Goal: Information Seeking & Learning: Find specific fact

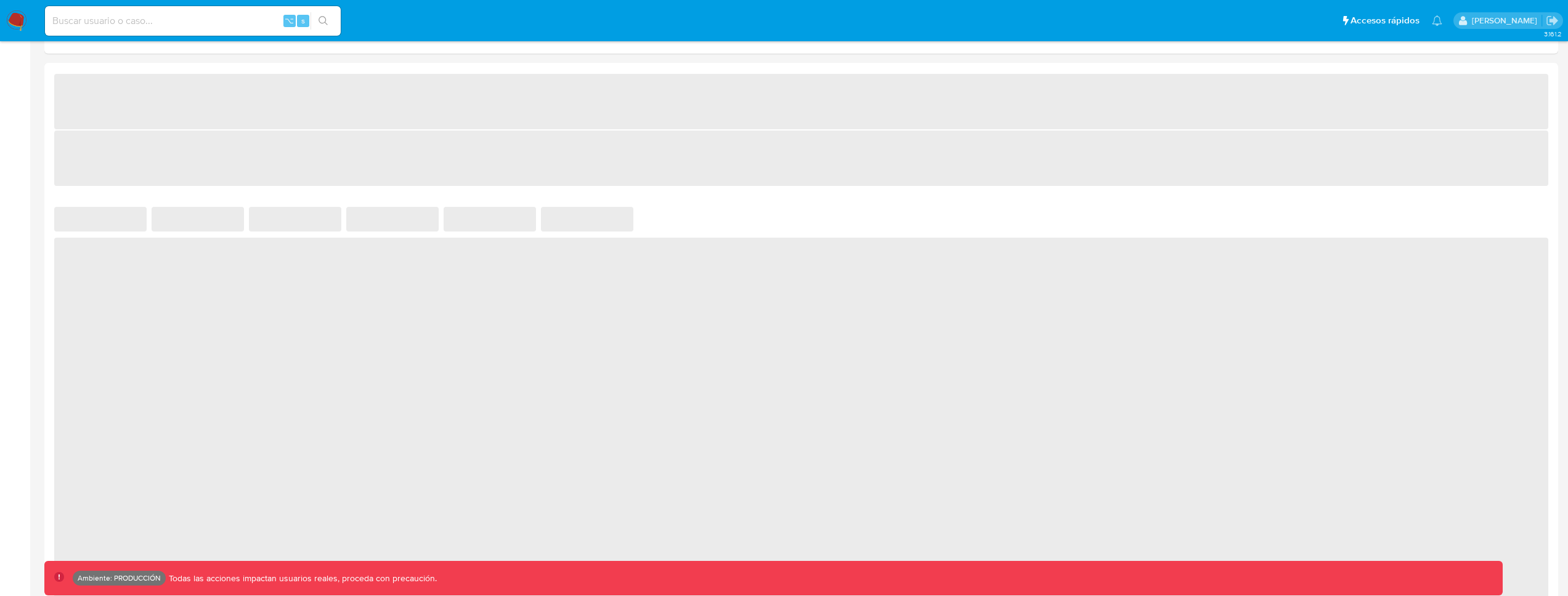
scroll to position [598, 0]
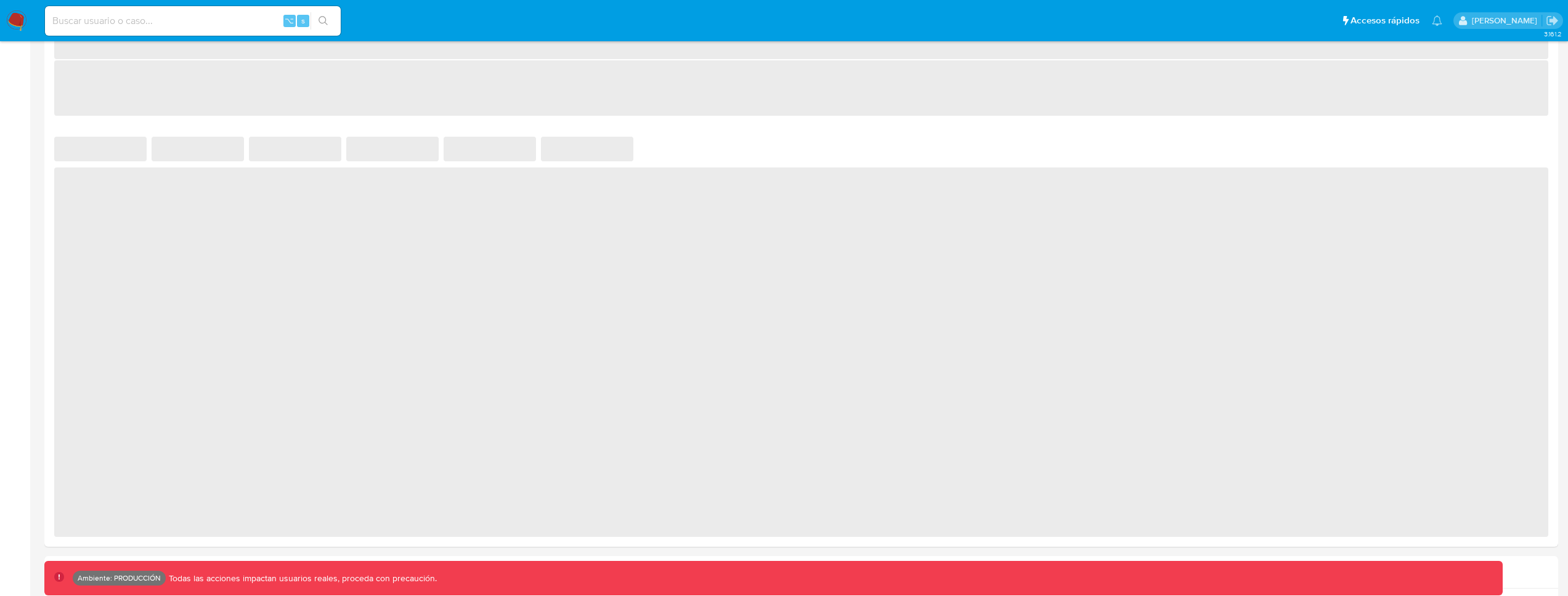
select select "10"
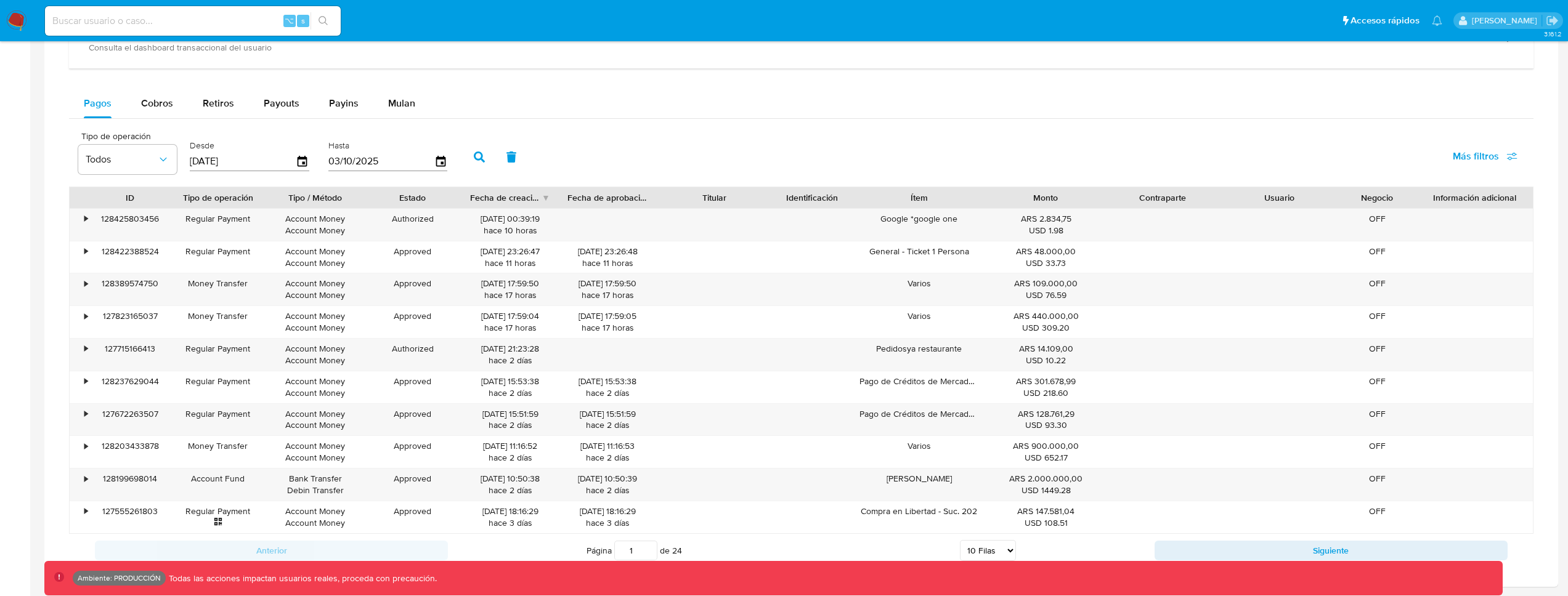
scroll to position [784, 0]
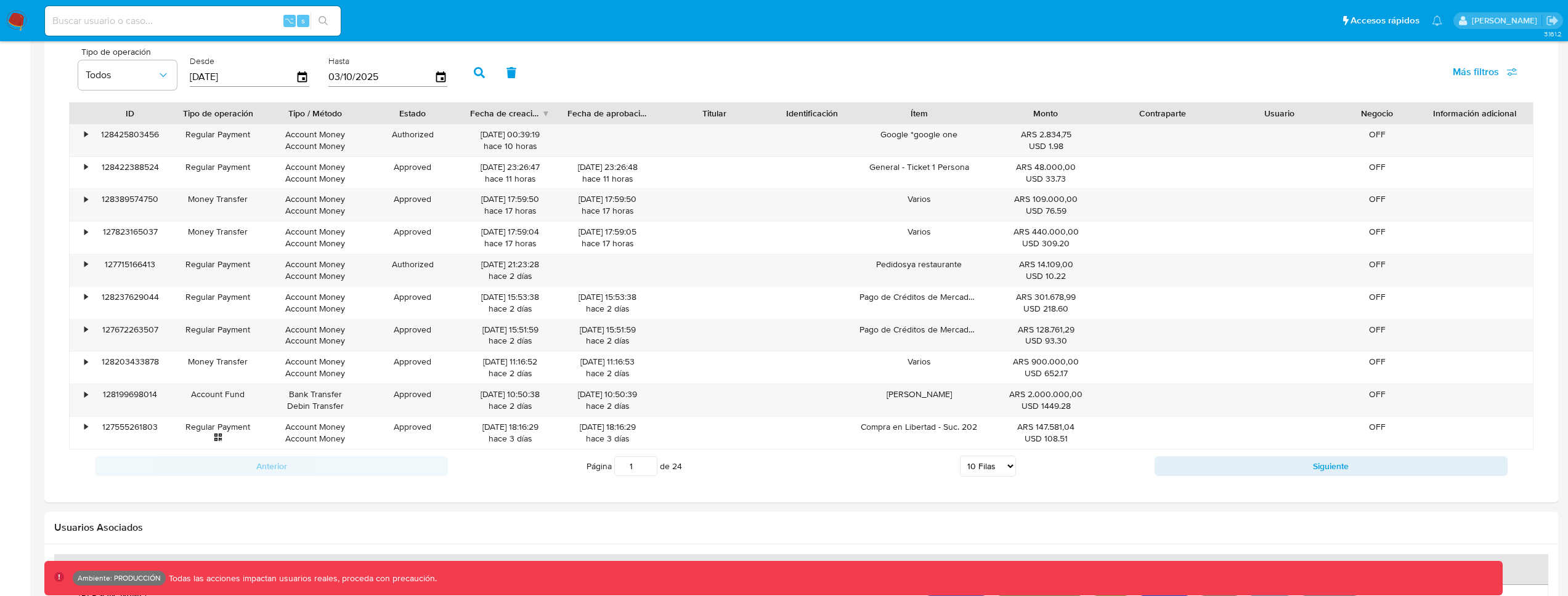
click at [1472, 70] on span "Más filtros" at bounding box center [1476, 71] width 46 height 30
click at [1385, 130] on span "Tipo de pago" at bounding box center [1386, 131] width 57 height 12
click at [1350, 130] on input "Tipo de pago" at bounding box center [1345, 131] width 10 height 10
checkbox input "true"
type input "[DATE]"
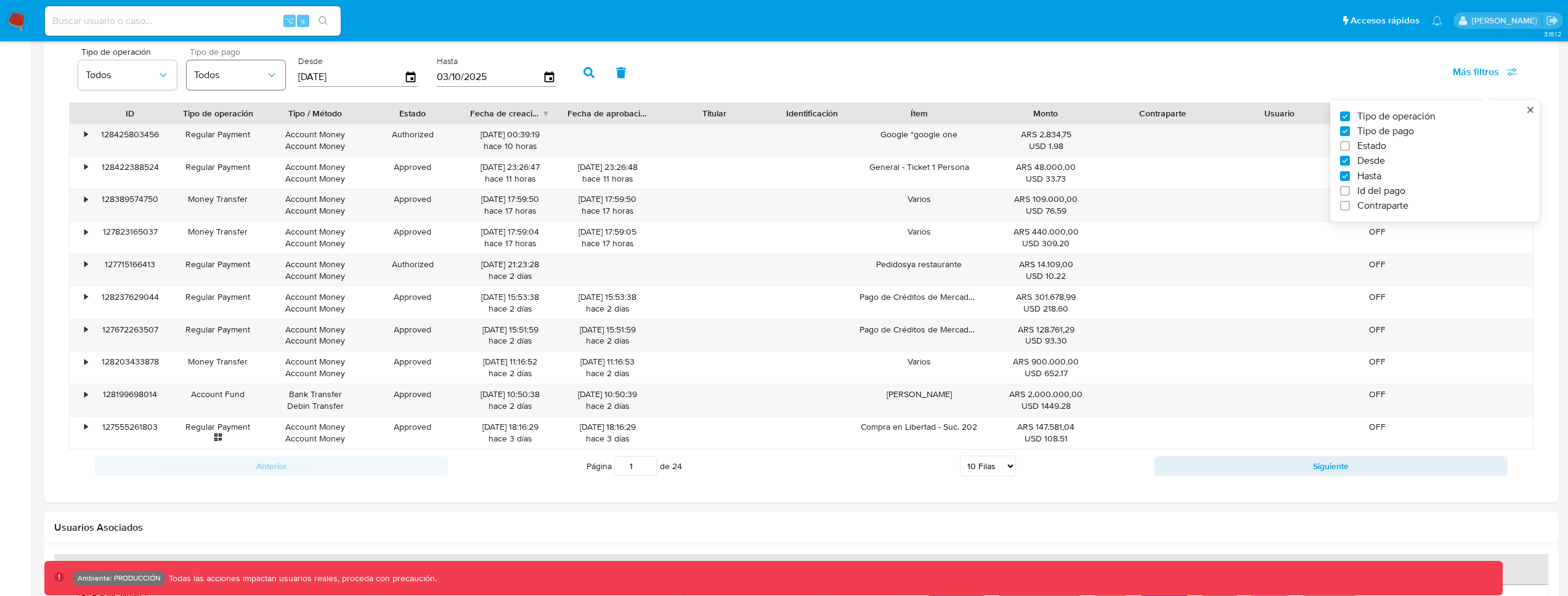
click at [246, 83] on button "Todos" at bounding box center [236, 74] width 99 height 30
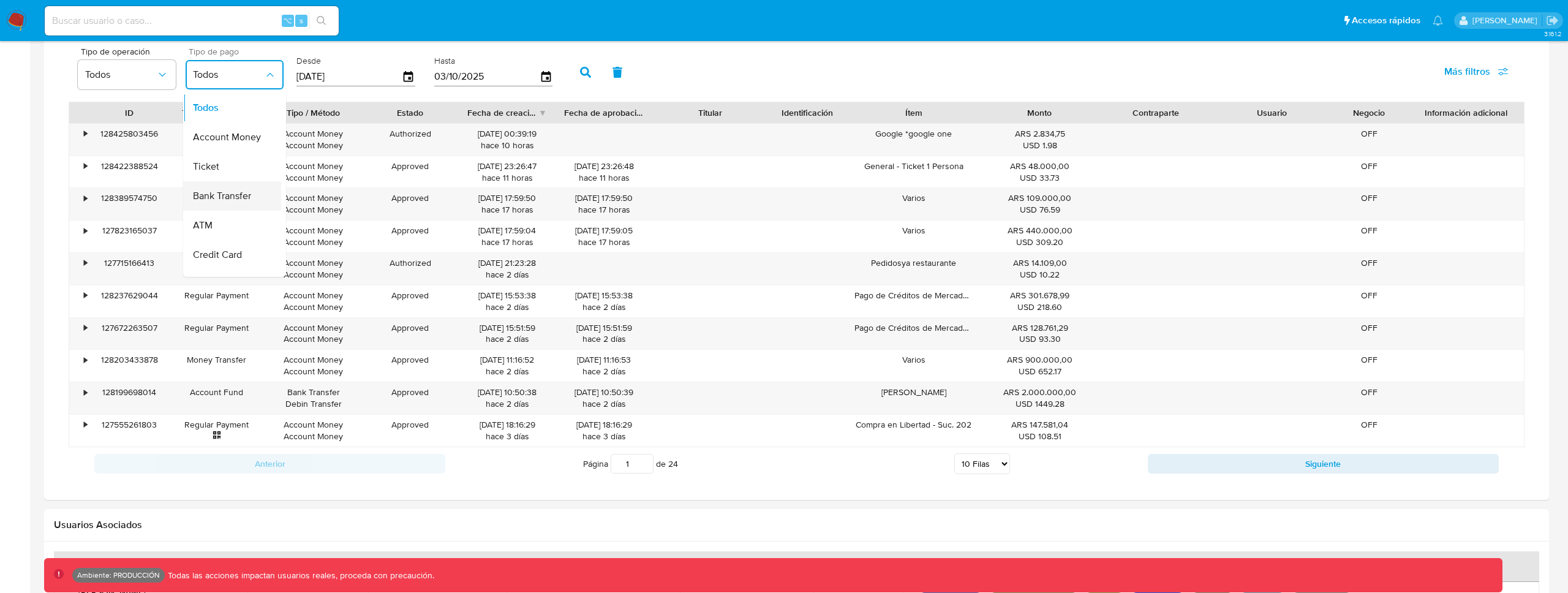
click at [239, 190] on span "Bank Transfer" at bounding box center [221, 196] width 58 height 12
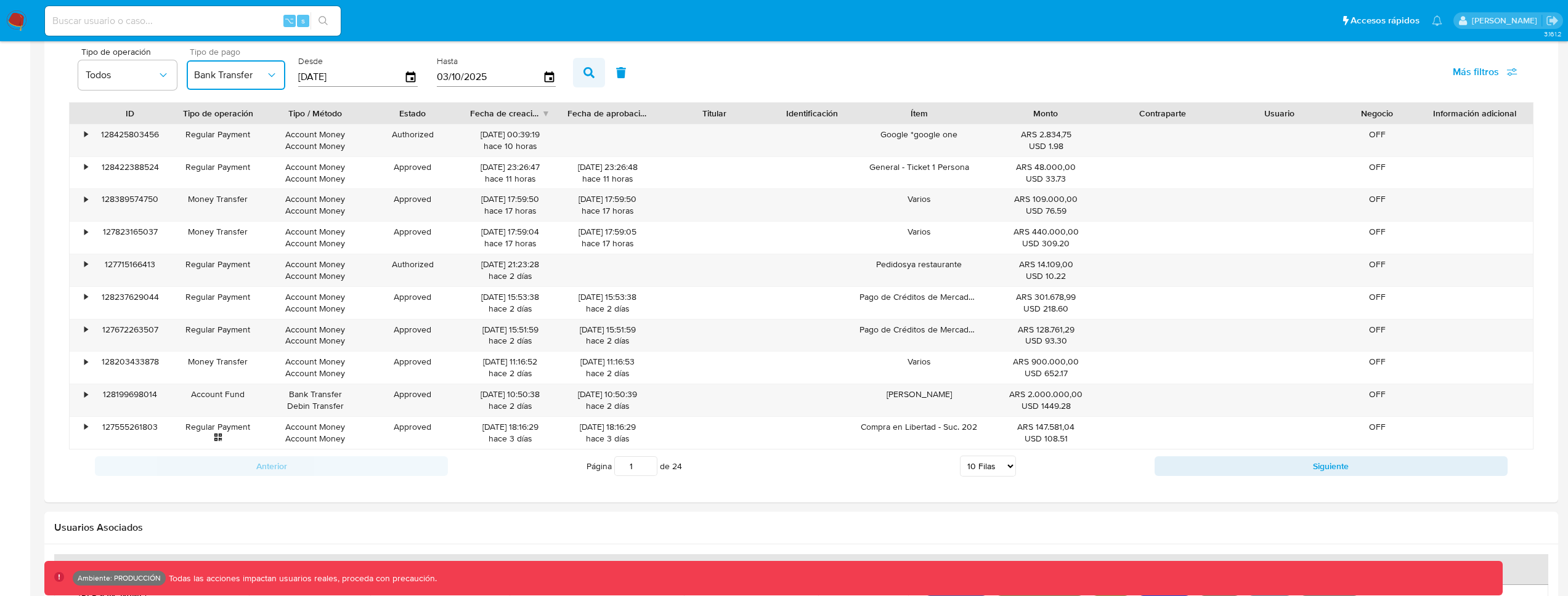
click at [586, 83] on button "button" at bounding box center [589, 72] width 32 height 30
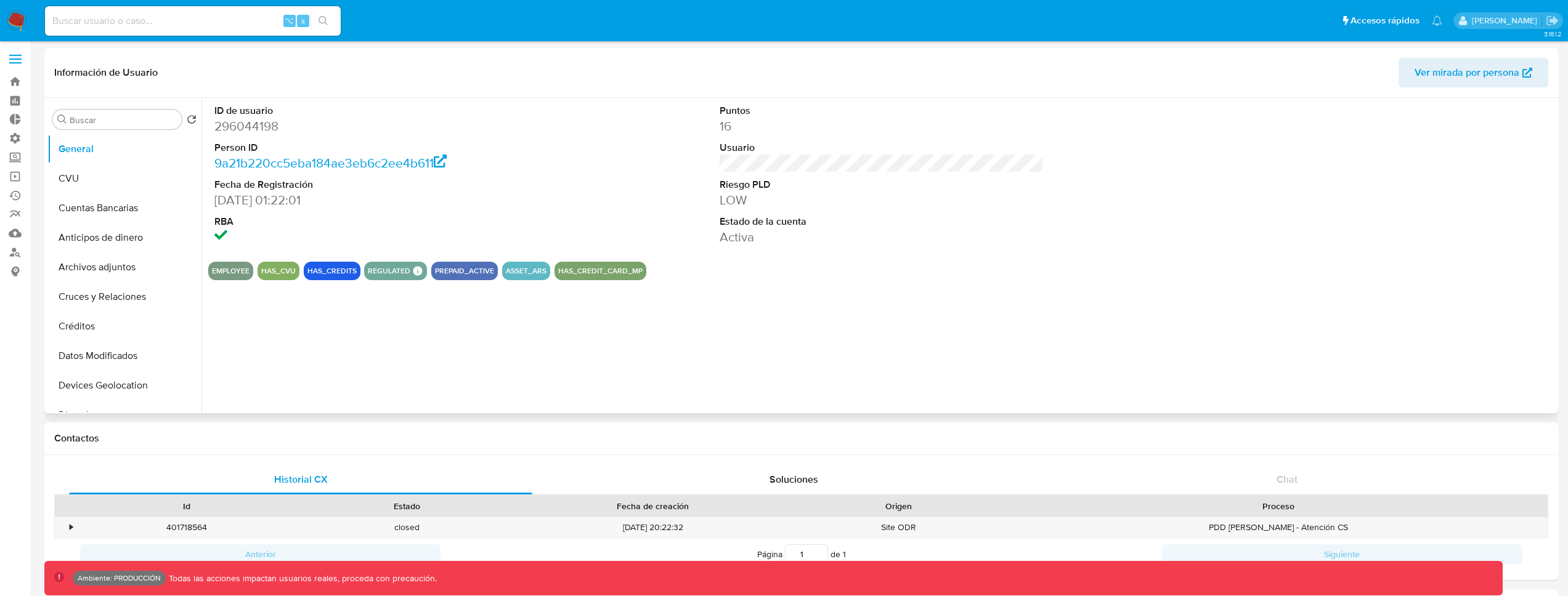
scroll to position [0, 0]
click at [1453, 77] on span "Ver mirada por persona" at bounding box center [1467, 74] width 105 height 30
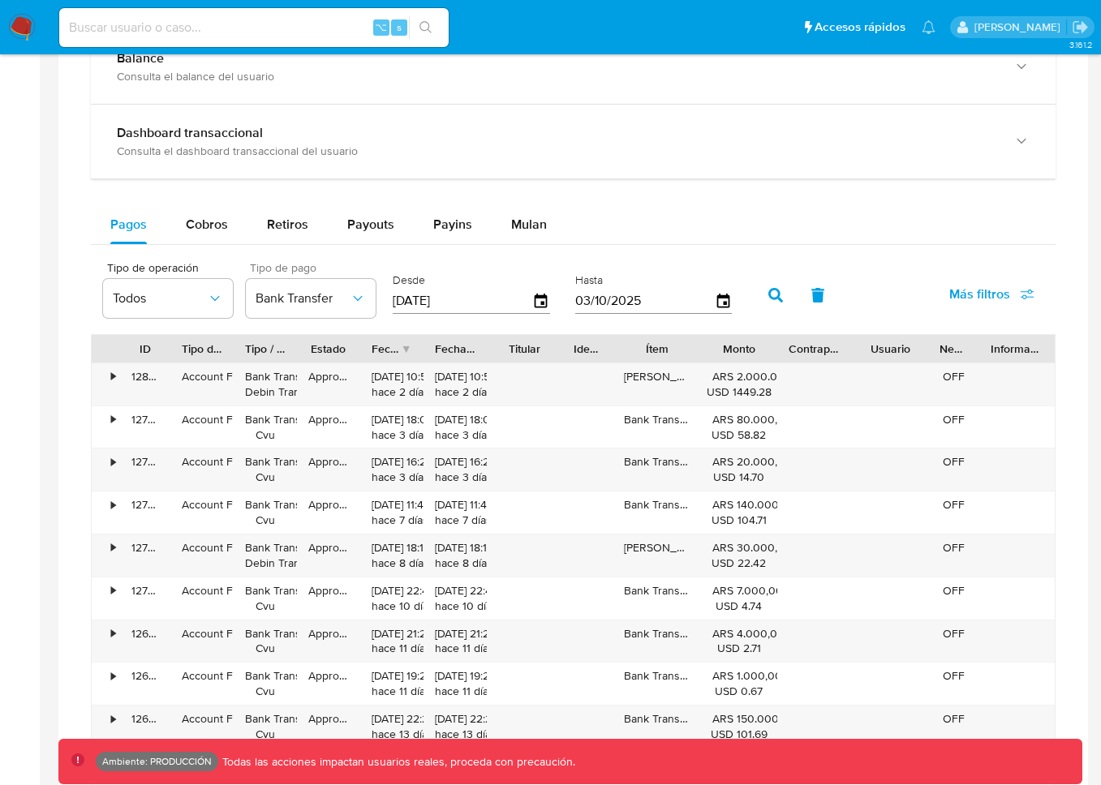
scroll to position [804, 0]
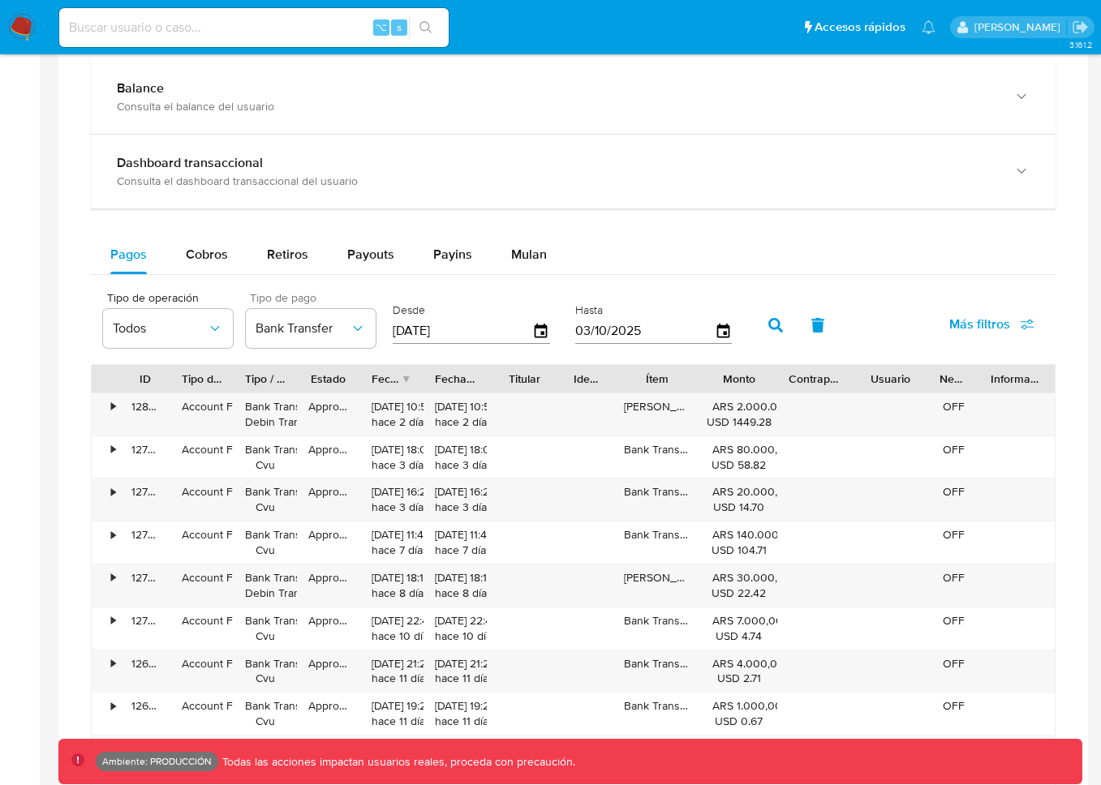
click at [781, 316] on button "button" at bounding box center [775, 325] width 42 height 39
click at [284, 19] on input at bounding box center [253, 27] width 389 height 21
paste input "UAYYKYD8hNYtrIv5dvaDfhJk"
type input "UAYYKYD8hNYtrIv5dvaDfhJk"
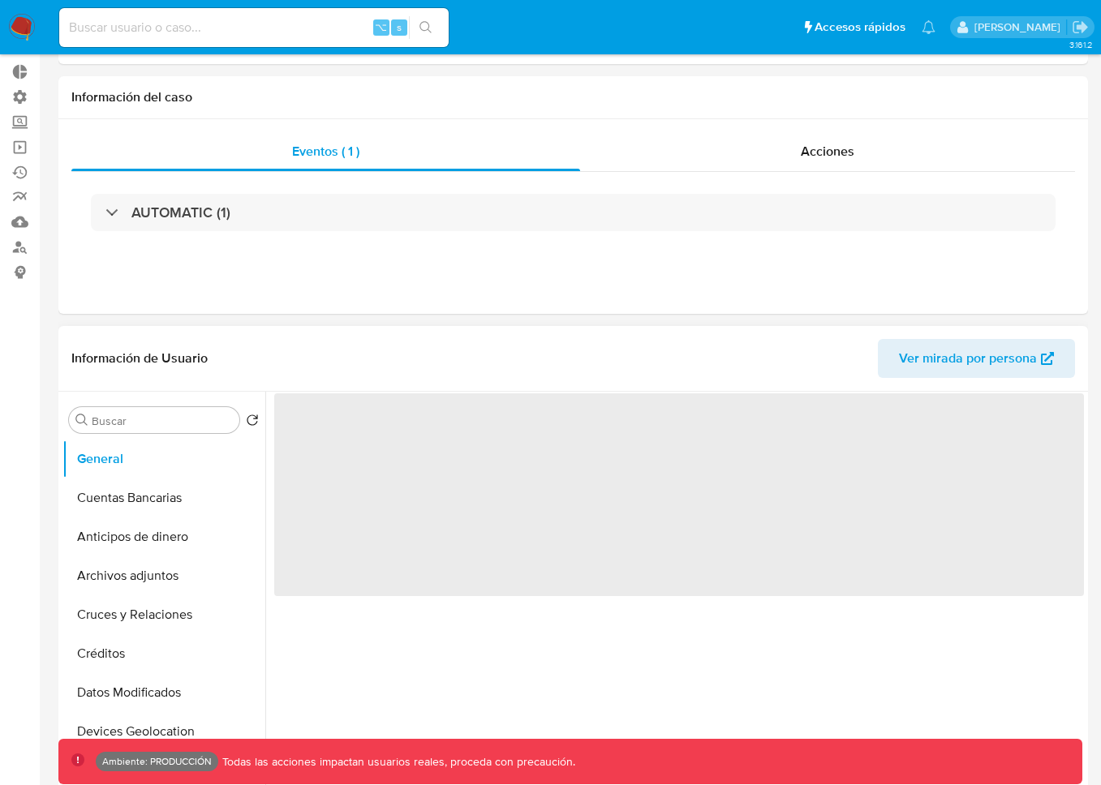
select select "10"
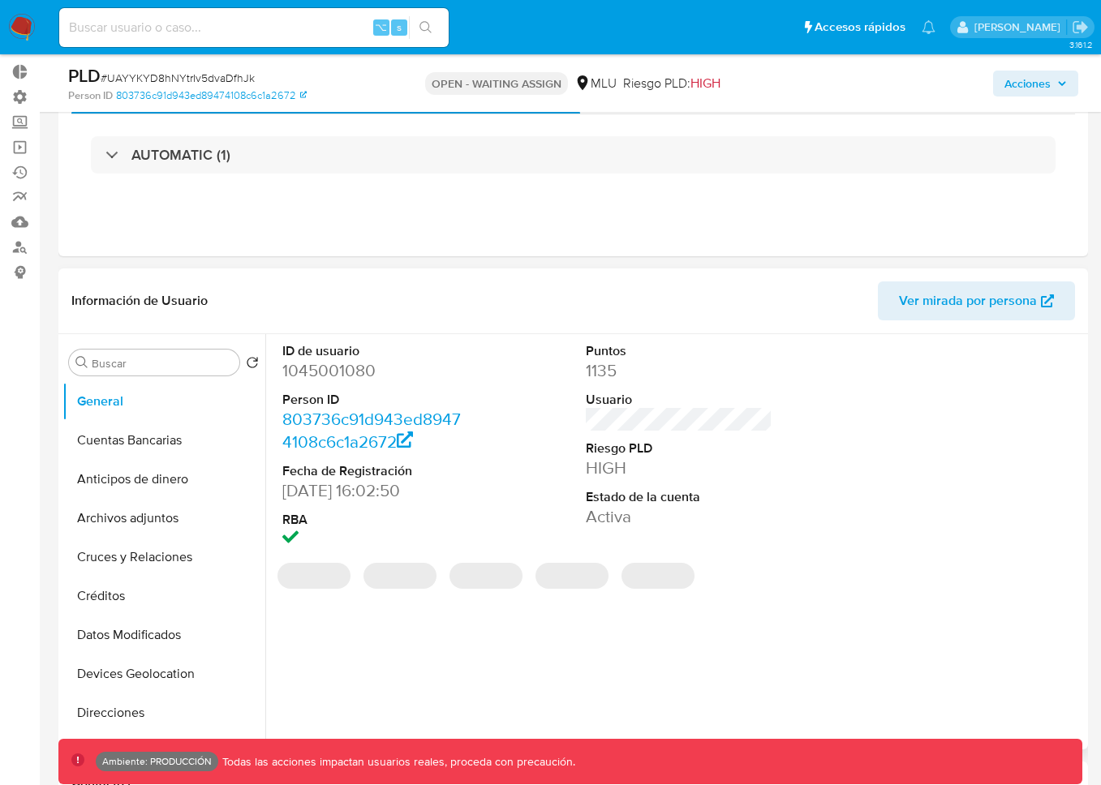
scroll to position [130, 0]
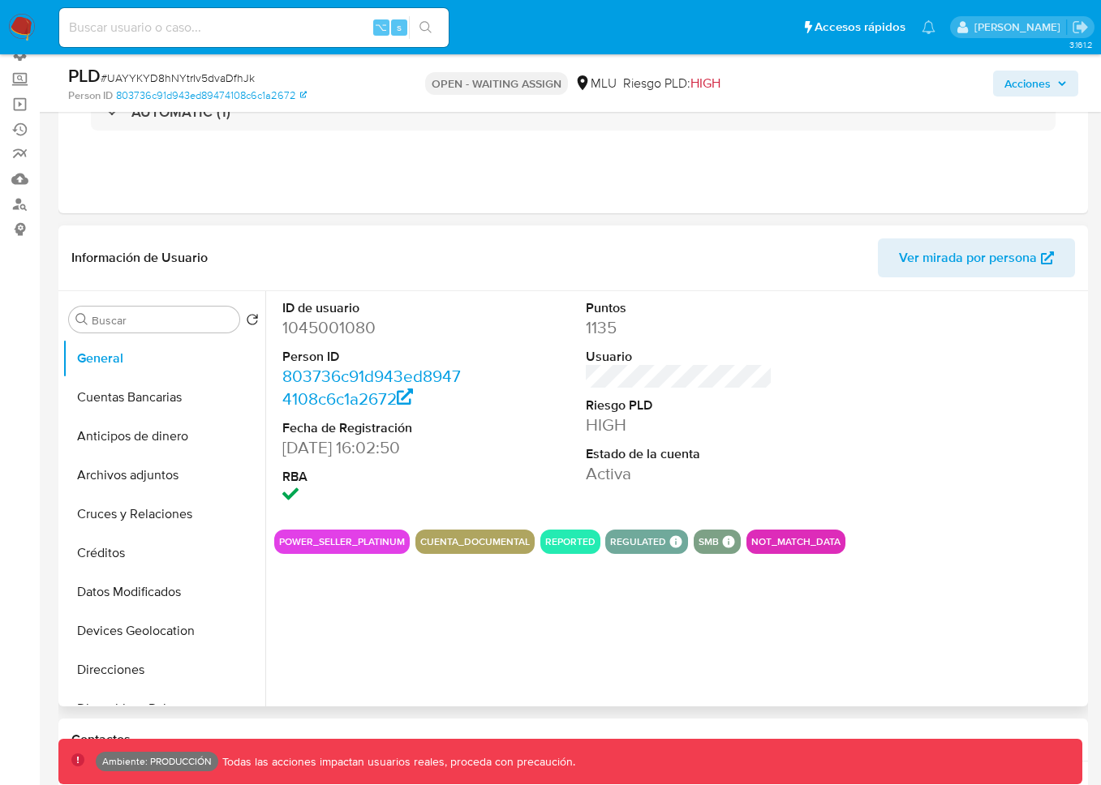
click at [352, 333] on dd "1045001080" at bounding box center [375, 327] width 187 height 23
copy dd "1045001080"
click at [992, 248] on span "Ver mirada por persona" at bounding box center [968, 257] width 138 height 39
click at [182, 24] on input at bounding box center [253, 27] width 389 height 21
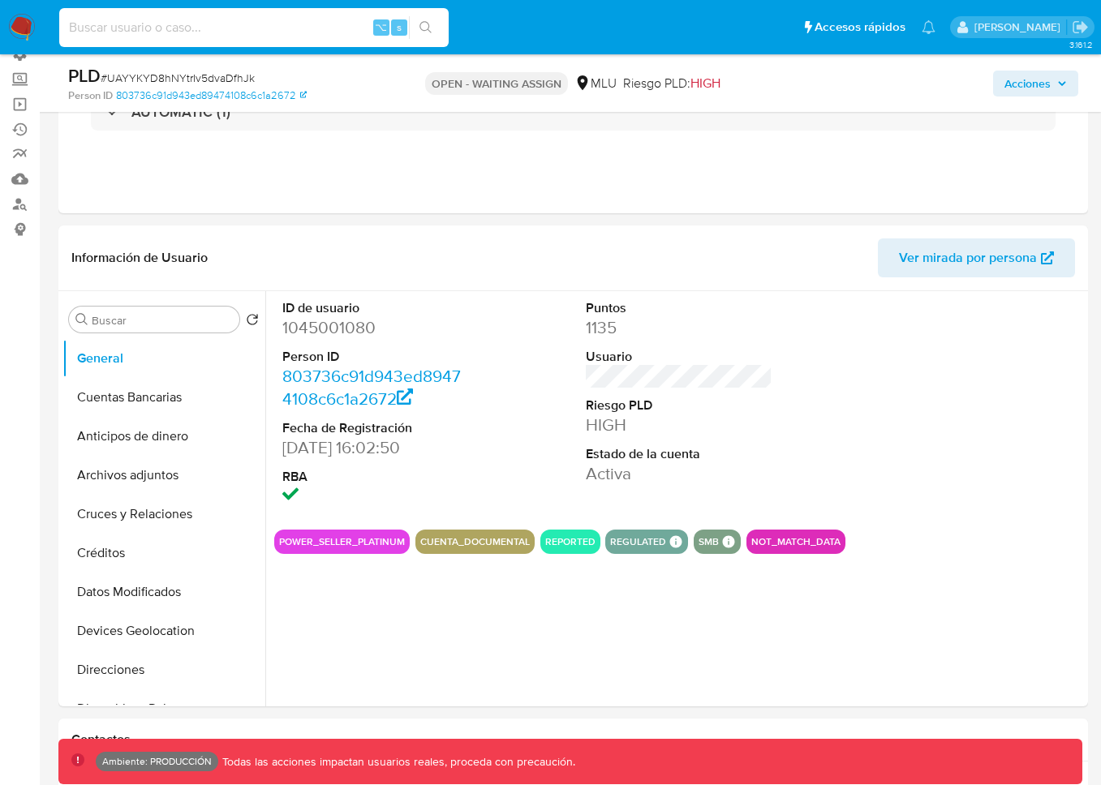
paste input "1045001080"
type input "1045001080"
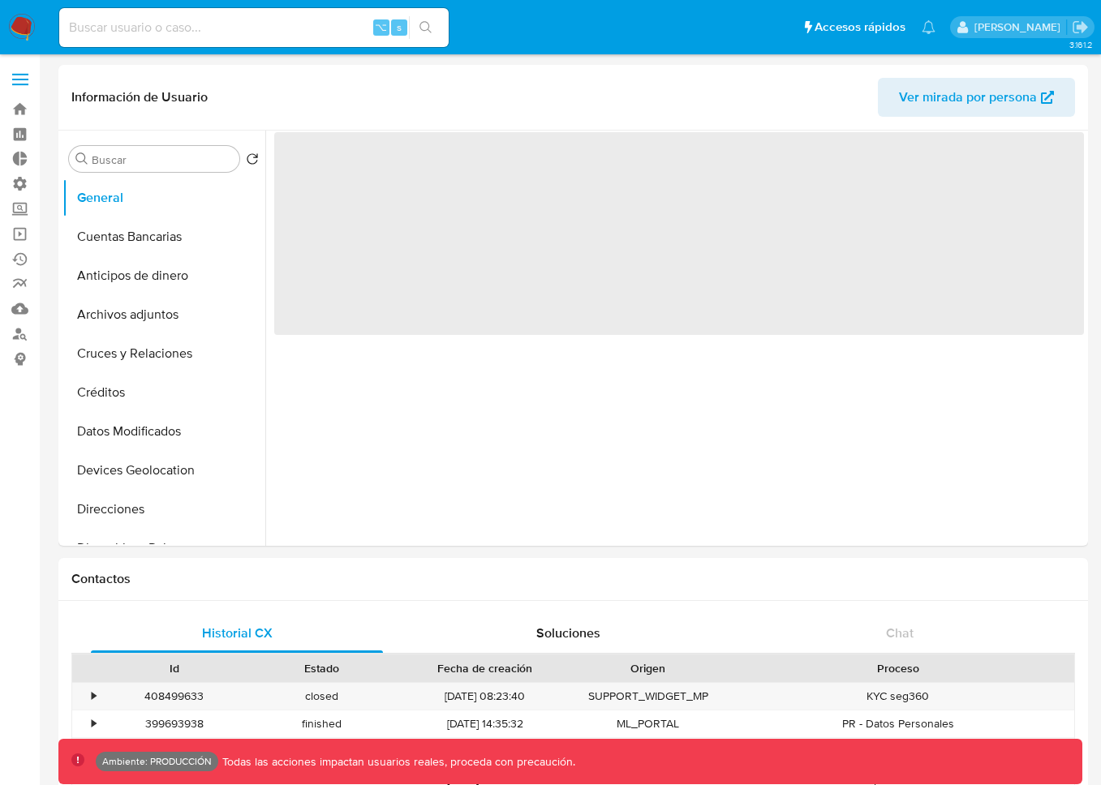
select select "10"
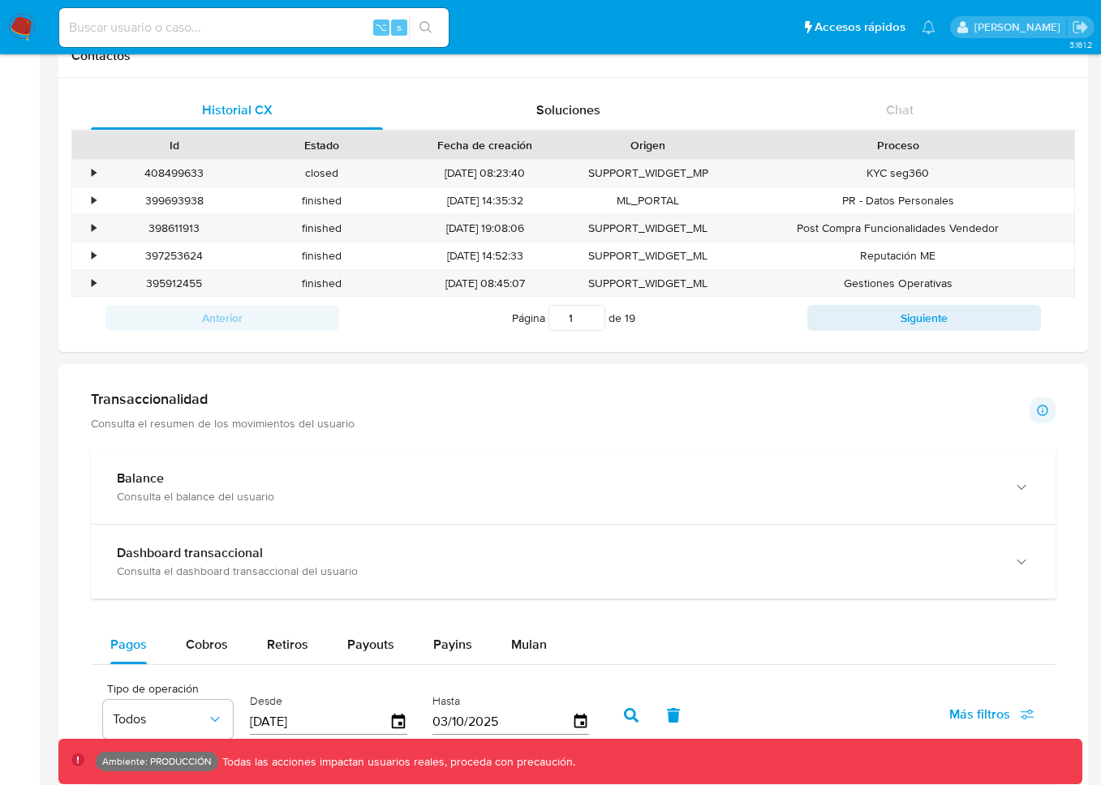
scroll to position [1086, 0]
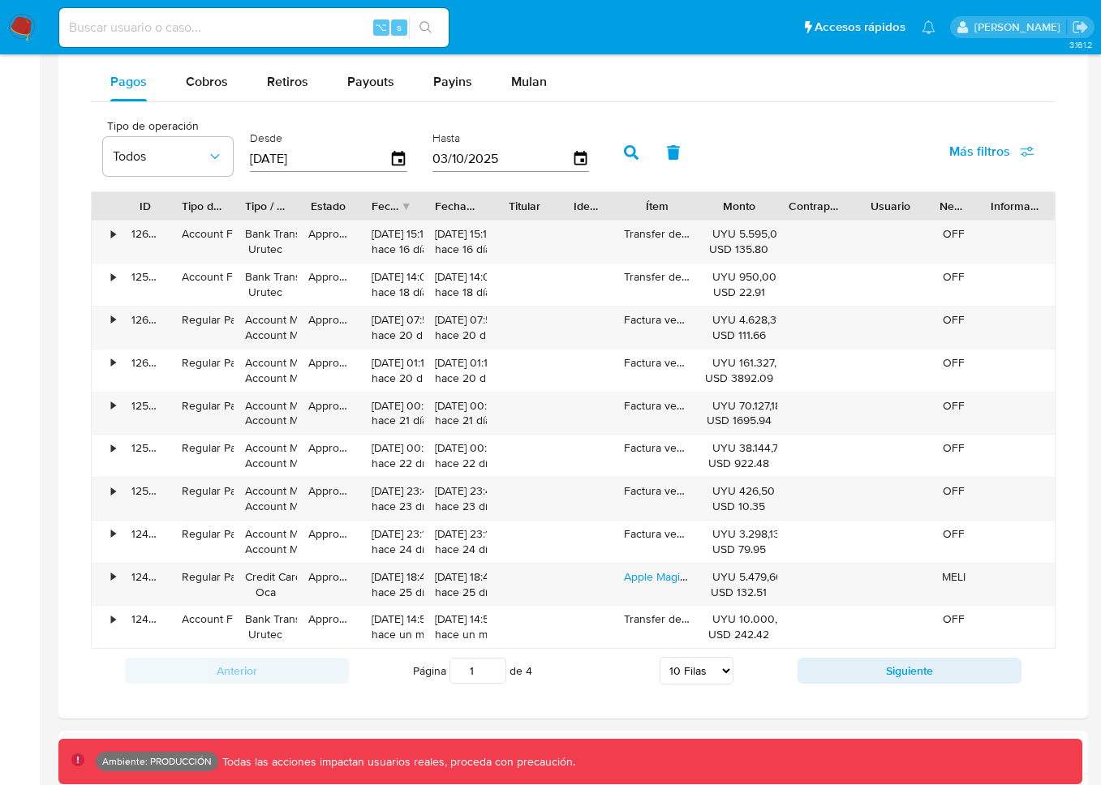
click at [625, 152] on icon "button" at bounding box center [631, 152] width 15 height 15
click at [635, 153] on button "button" at bounding box center [631, 152] width 42 height 39
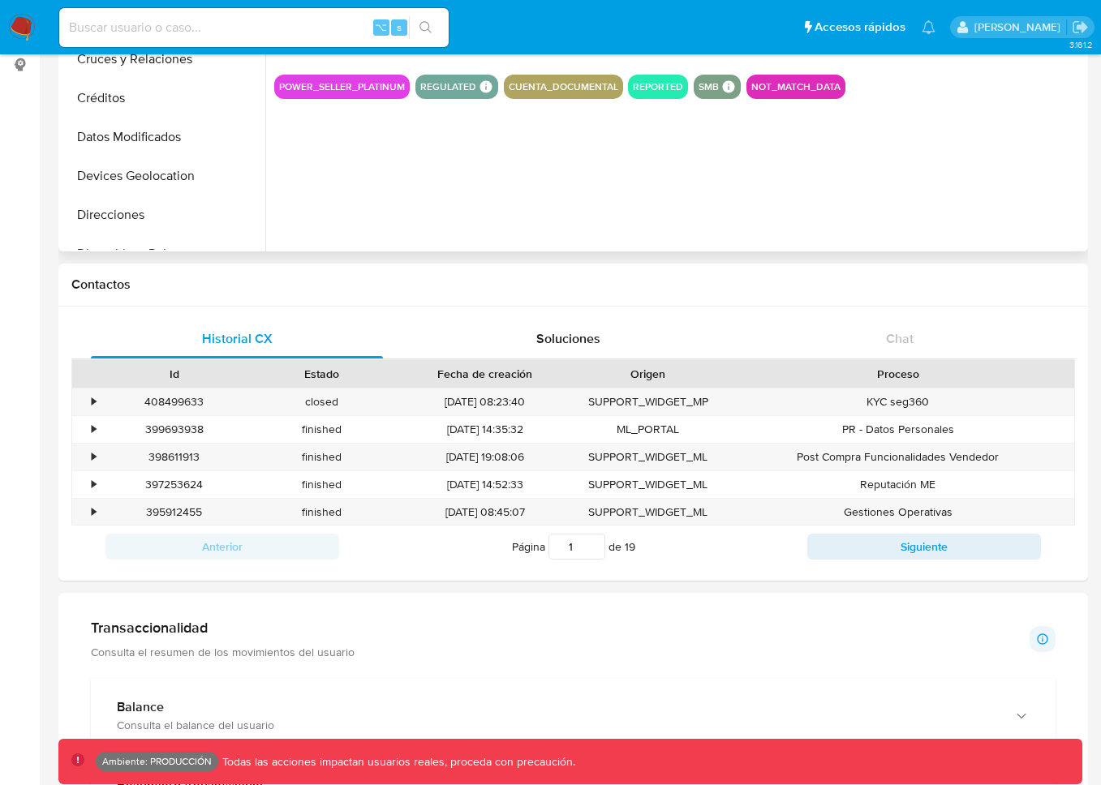
scroll to position [0, 0]
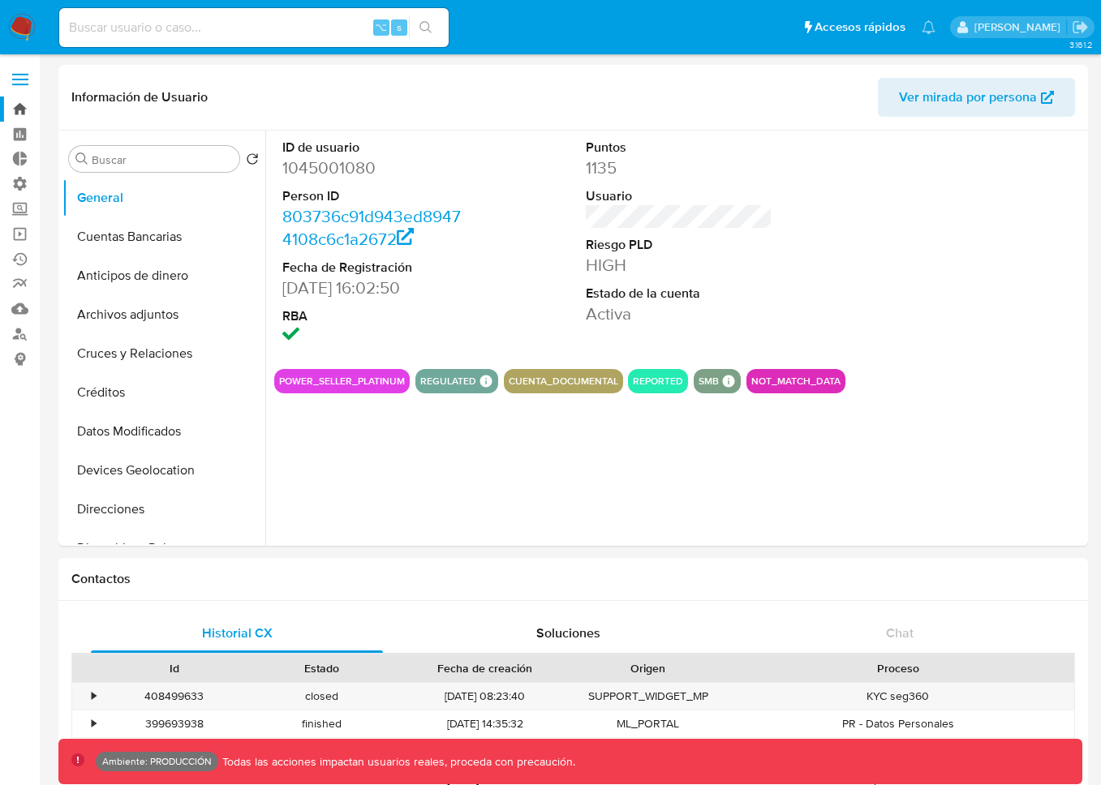
click at [14, 117] on link "Bandeja" at bounding box center [96, 109] width 193 height 25
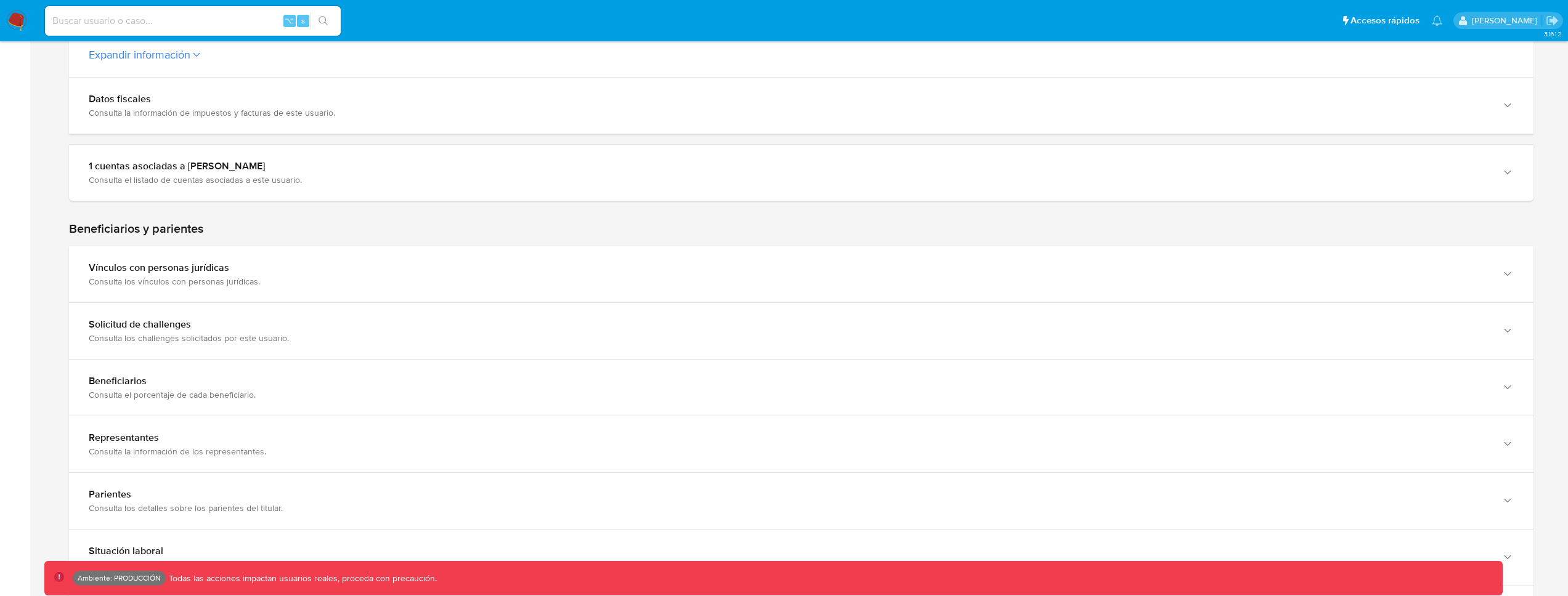
scroll to position [585, 0]
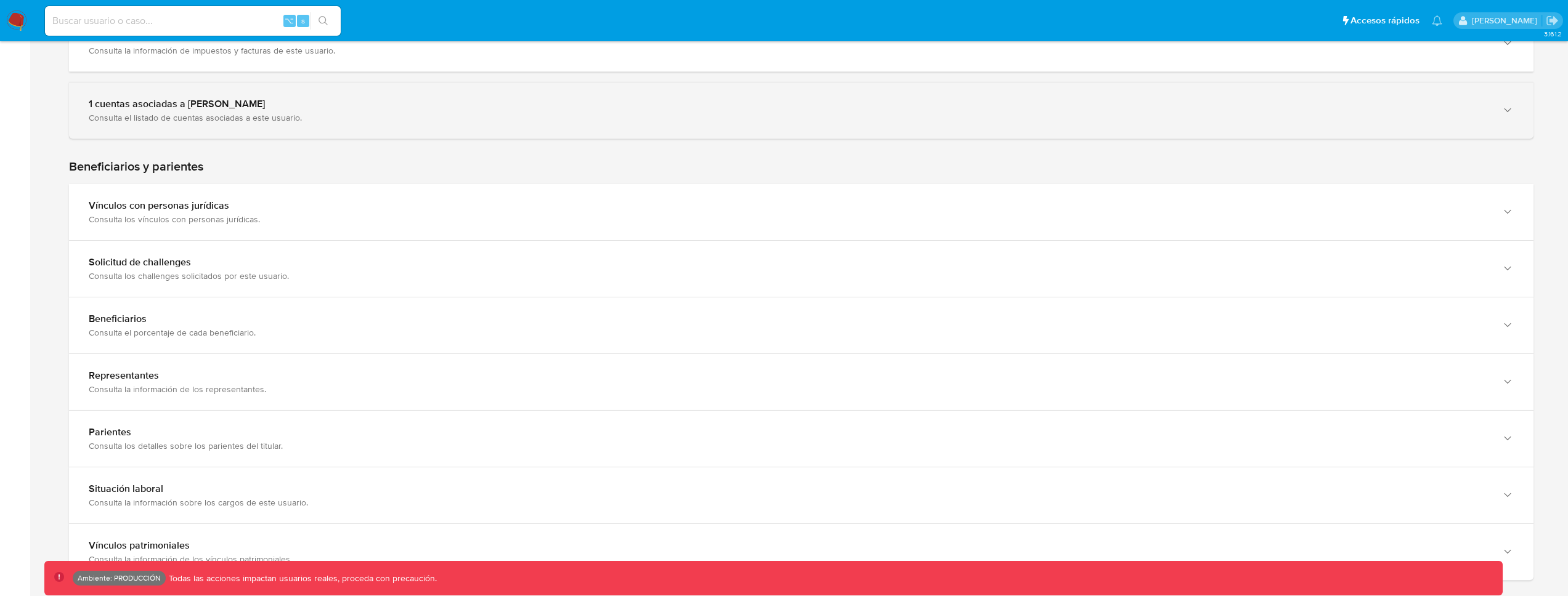
click at [545, 115] on div "Consulta el listado de cuentas asociadas a este usuario." at bounding box center [789, 118] width 1401 height 11
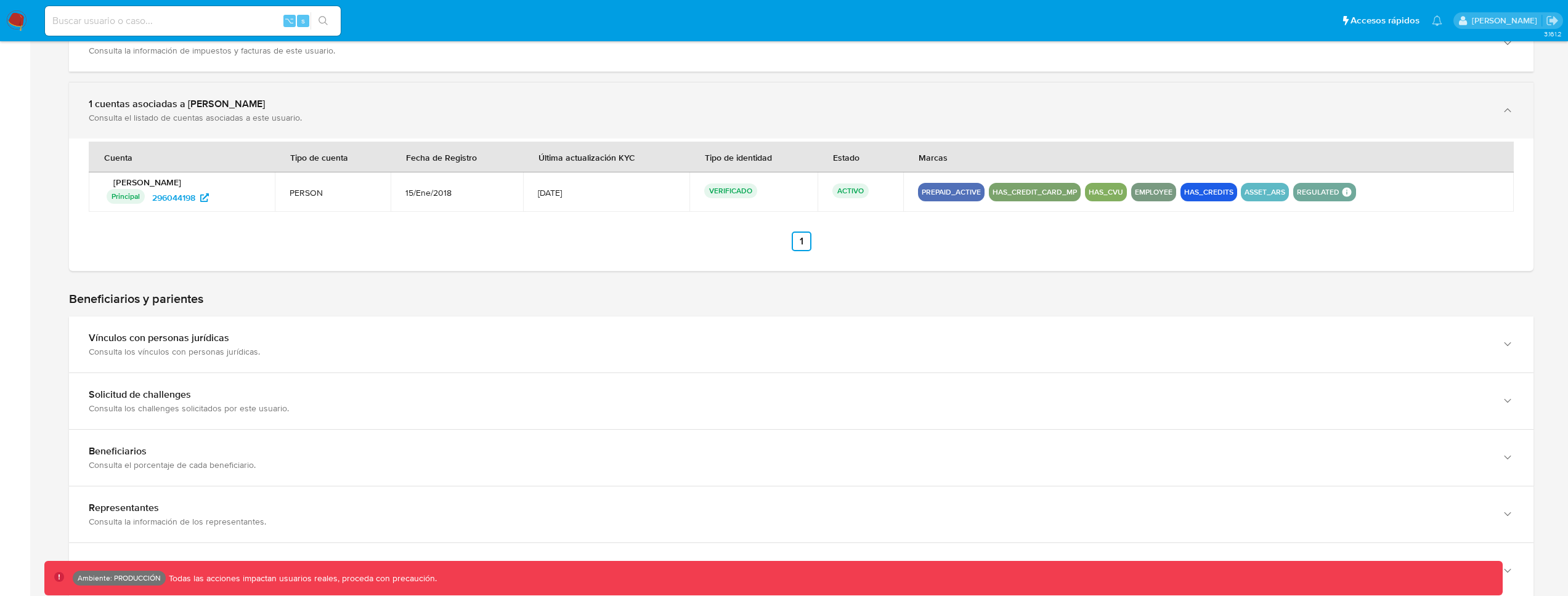
click at [545, 115] on div "Consulta el listado de cuentas asociadas a este usuario." at bounding box center [789, 118] width 1401 height 11
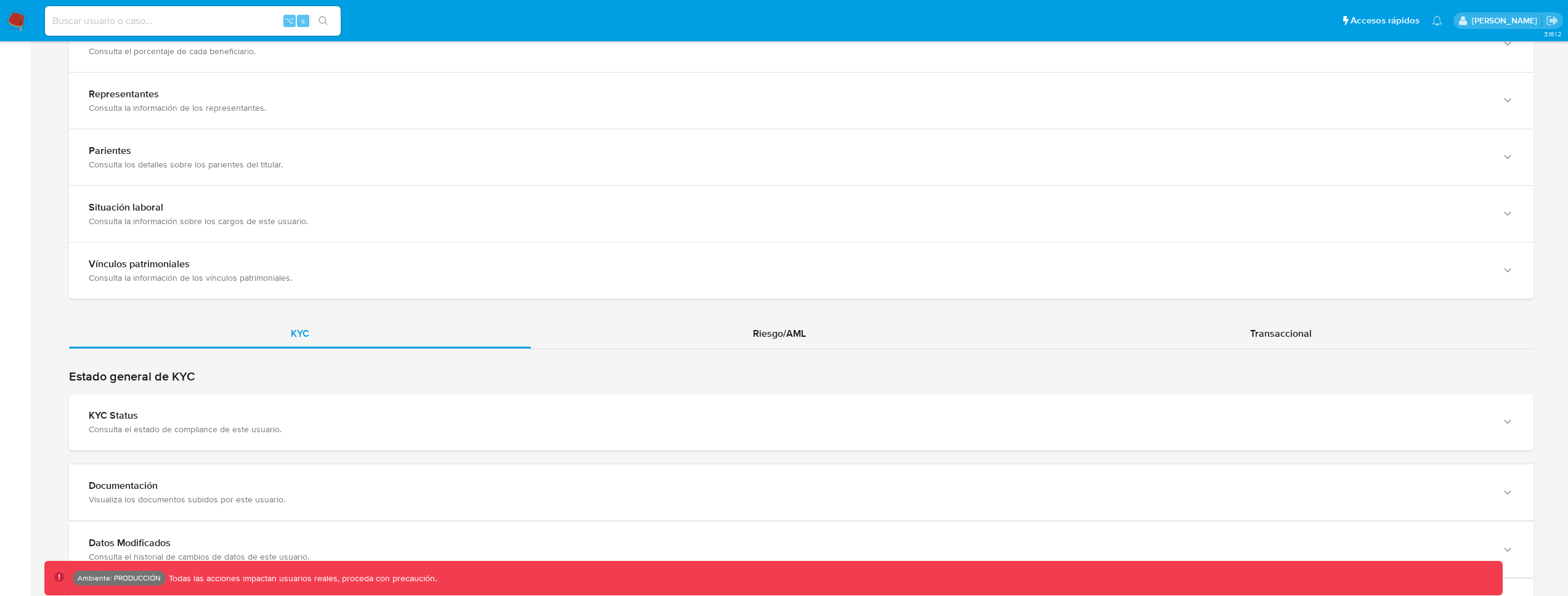
scroll to position [903, 0]
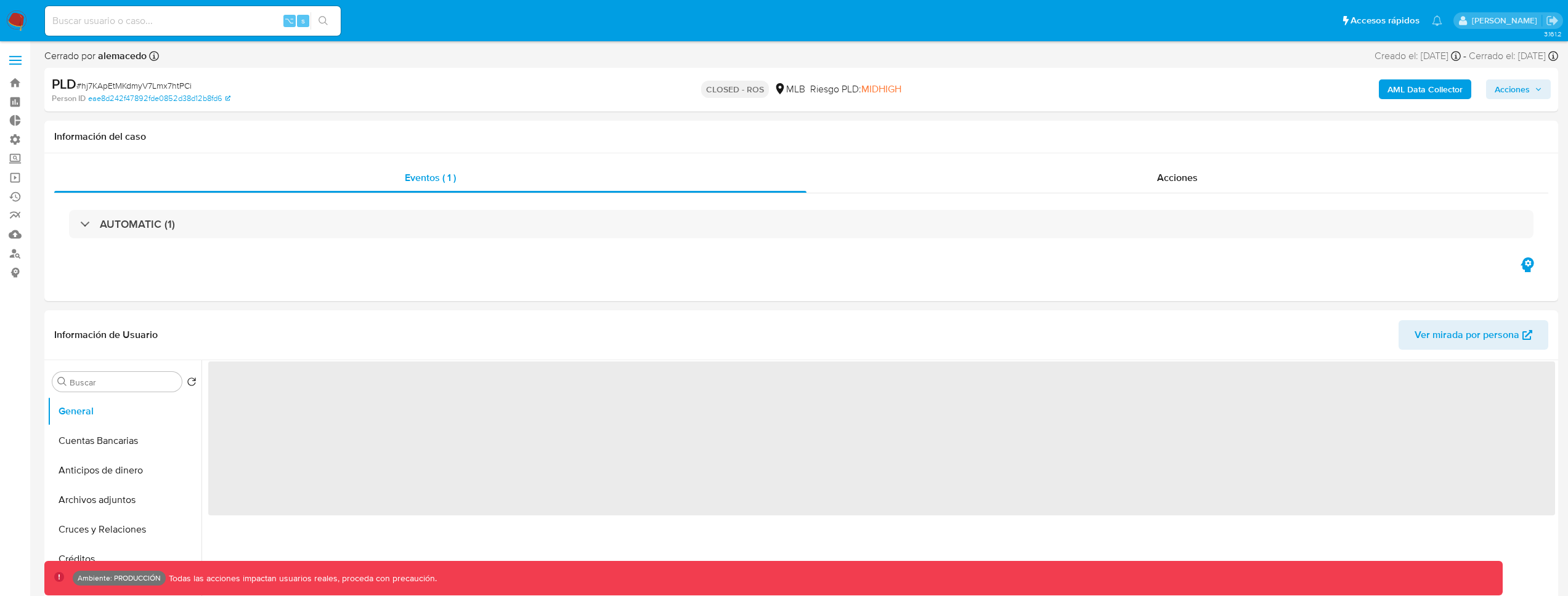
select select "10"
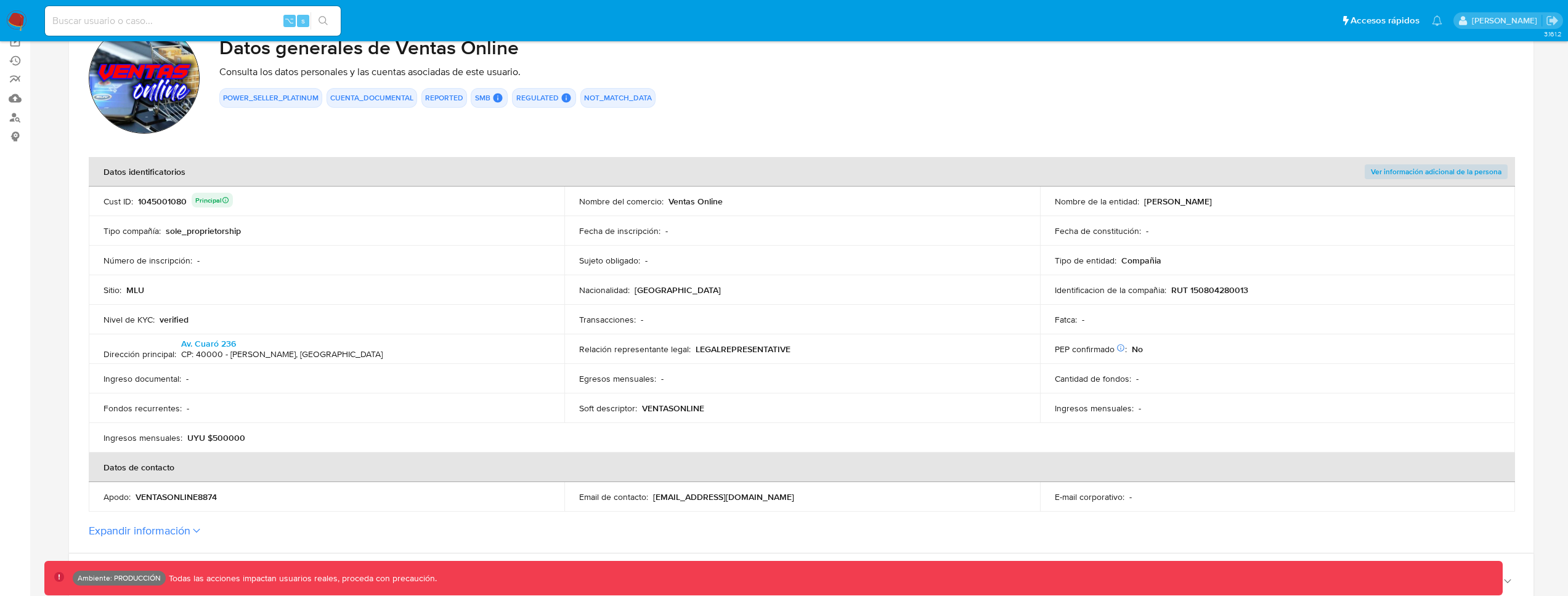
scroll to position [139, 0]
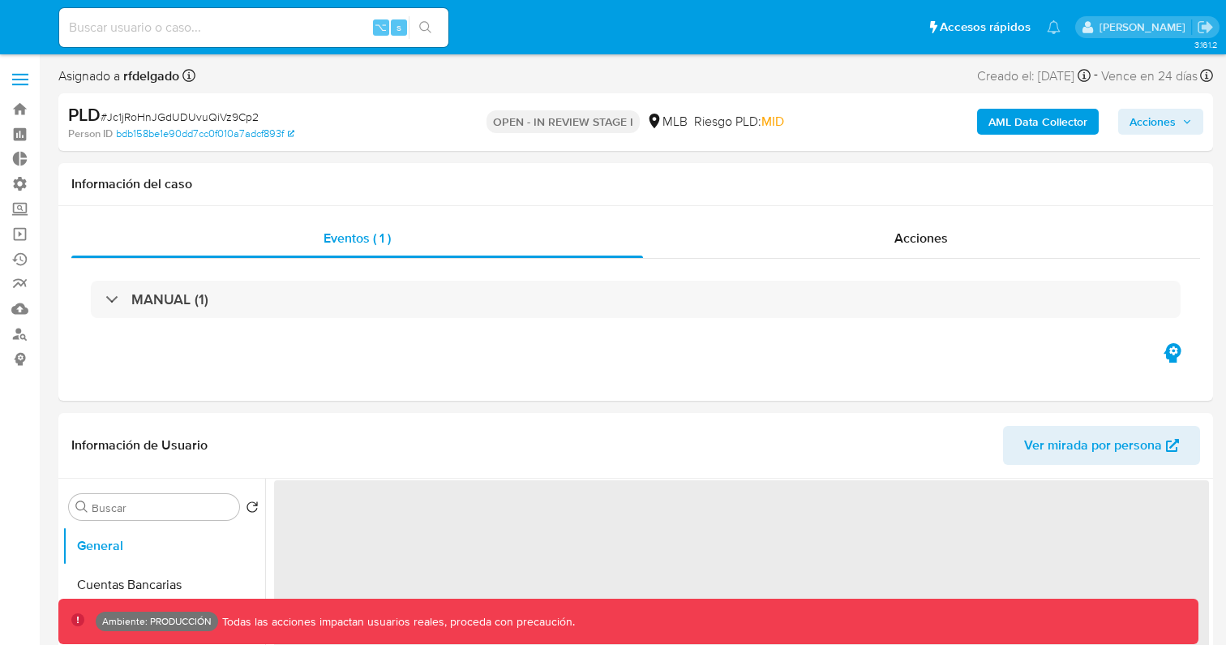
select select "10"
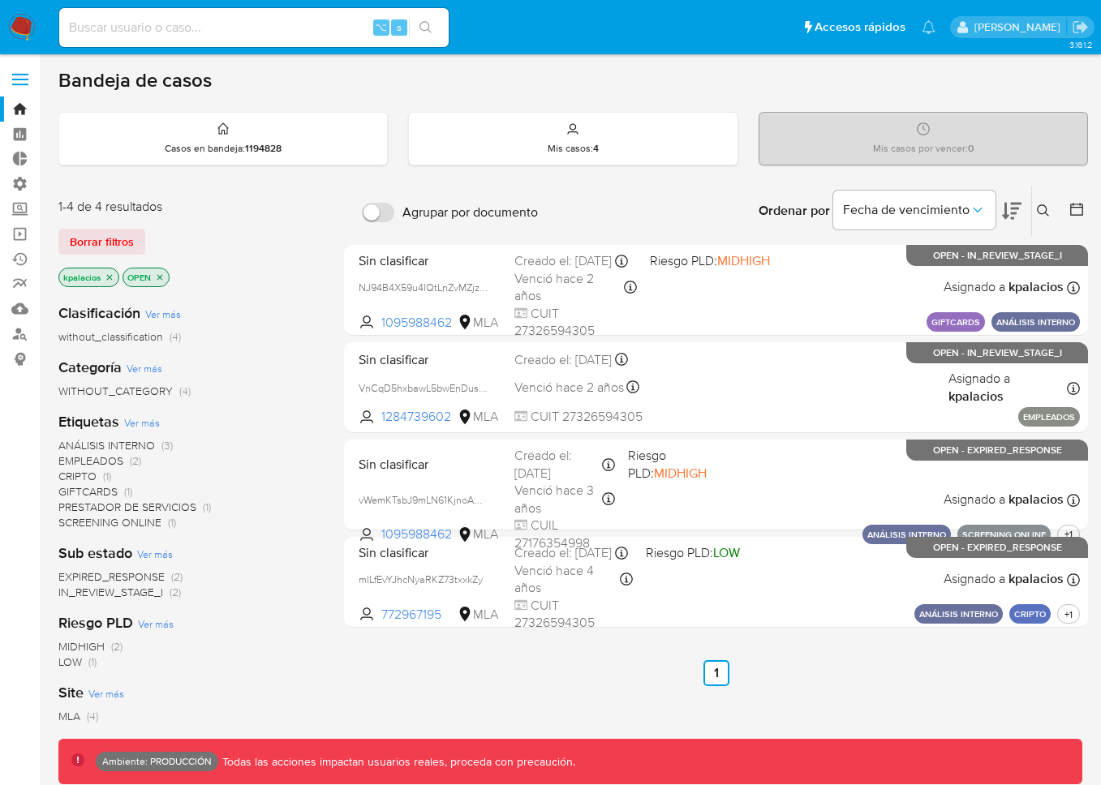
click at [135, 239] on button "Borrar filtros" at bounding box center [101, 242] width 87 height 26
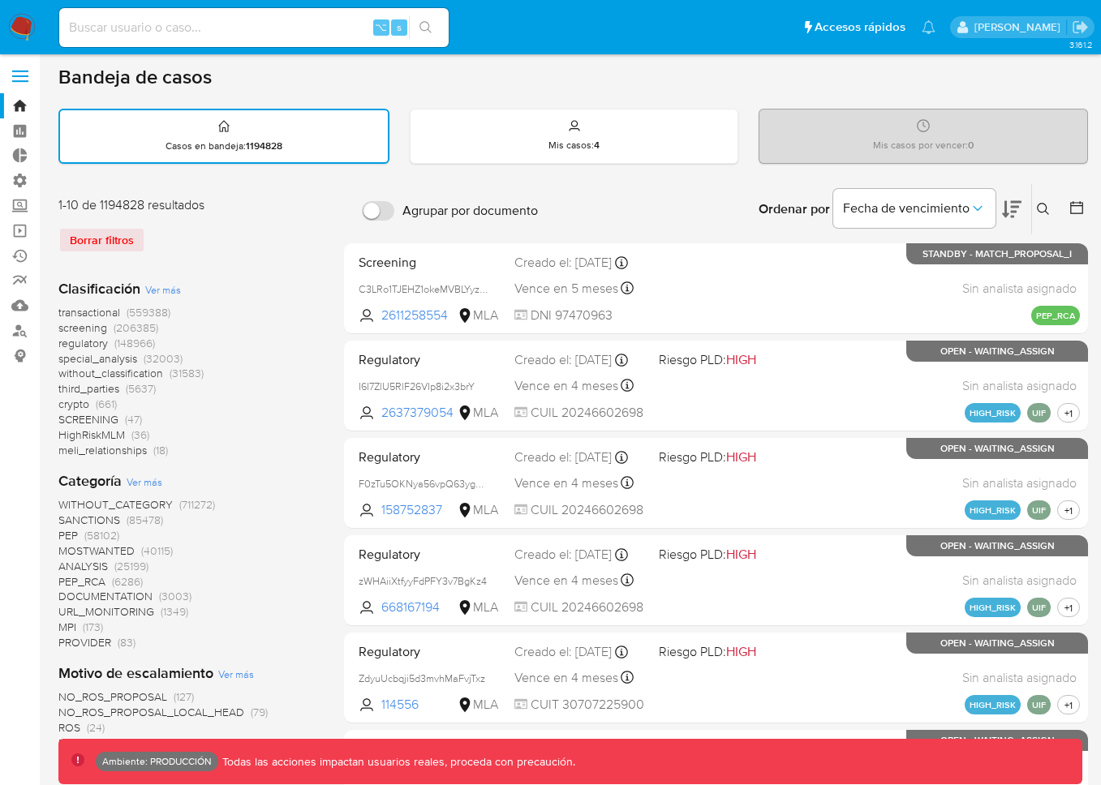
scroll to position [31, 0]
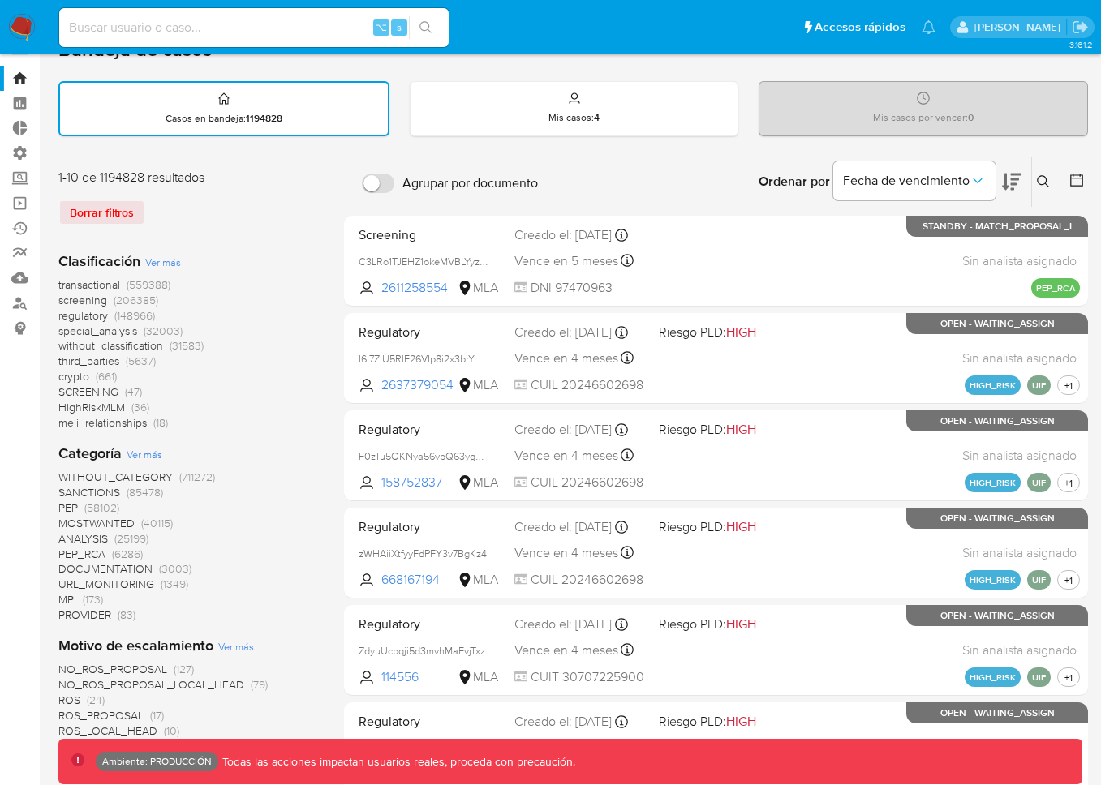
click at [123, 278] on span "transactional (559388)" at bounding box center [114, 284] width 112 height 15
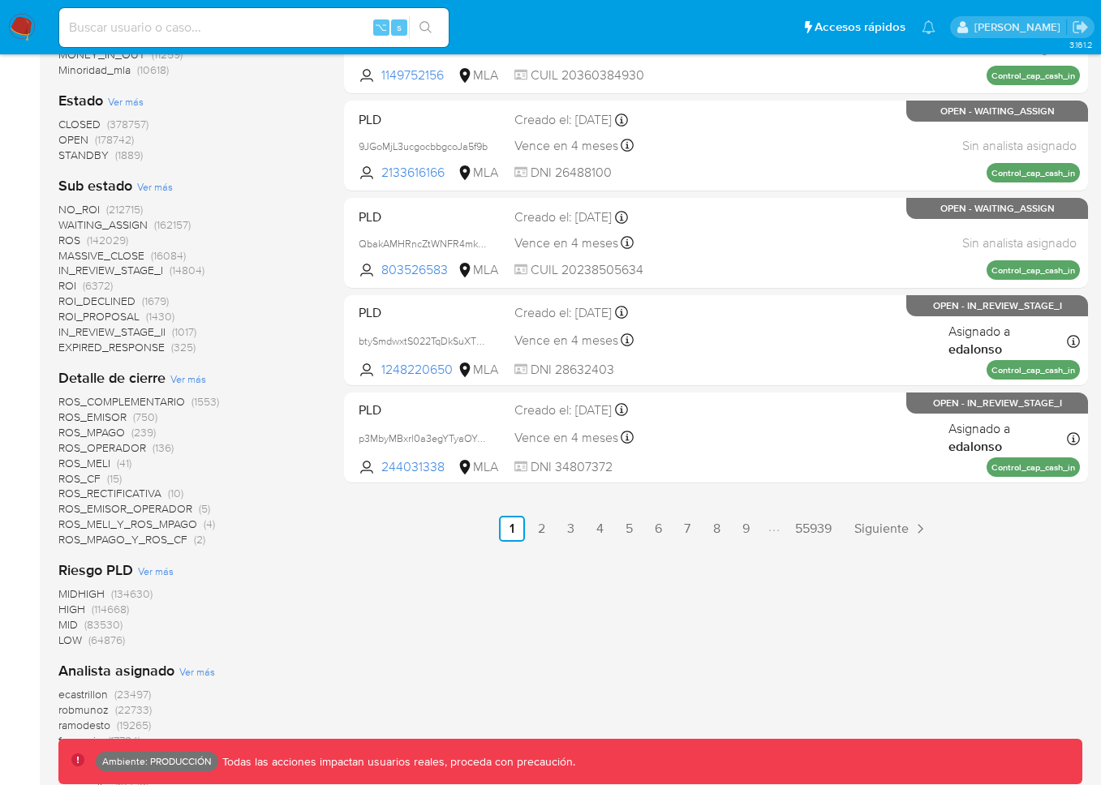
scroll to position [1124, 0]
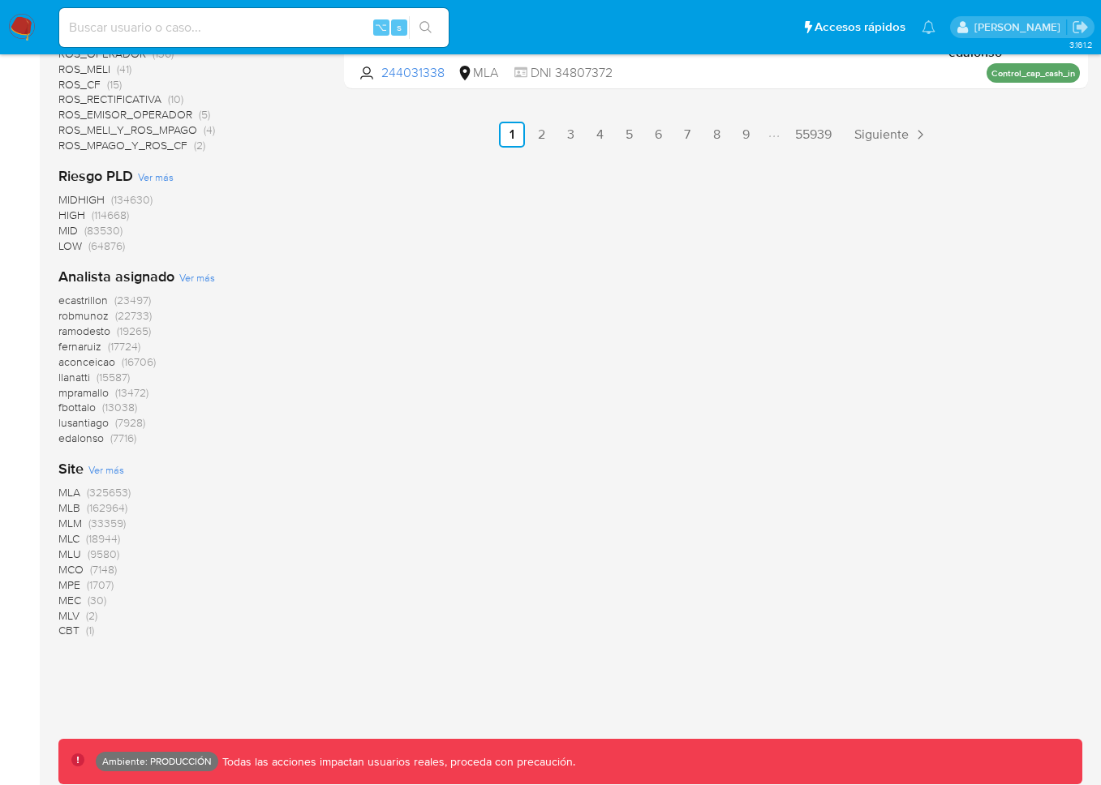
click at [120, 493] on span "(325653)" at bounding box center [109, 492] width 44 height 16
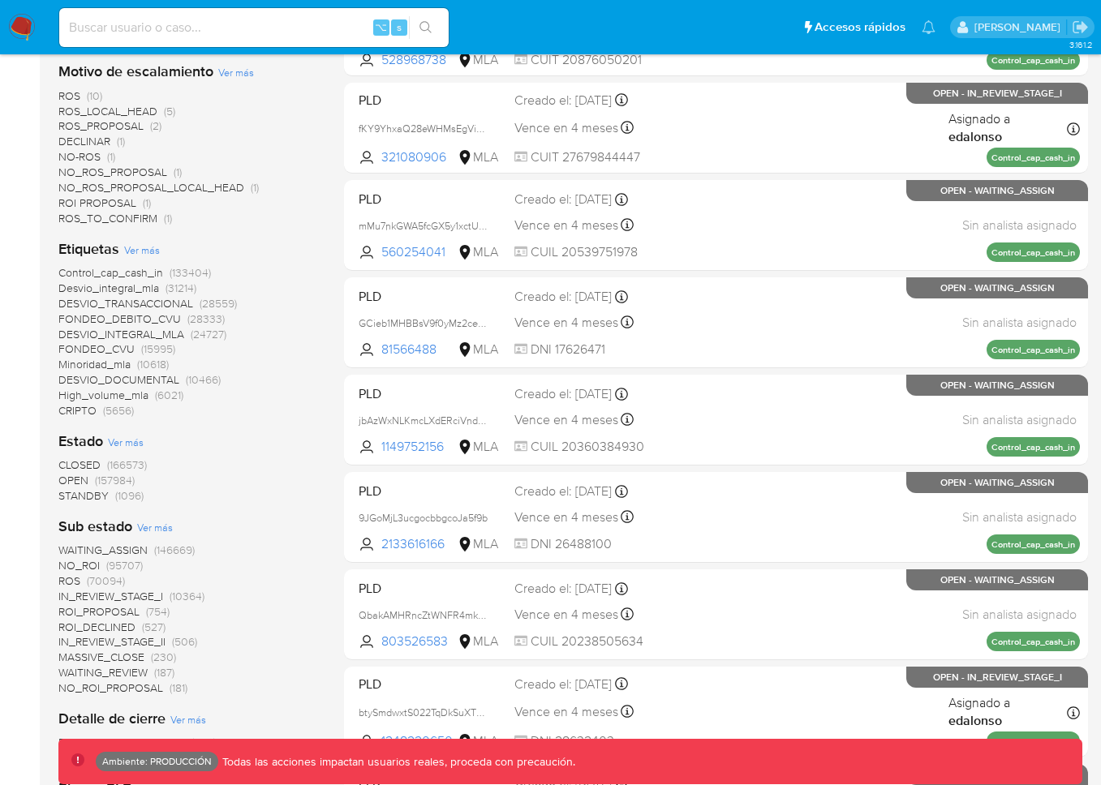
scroll to position [368, 0]
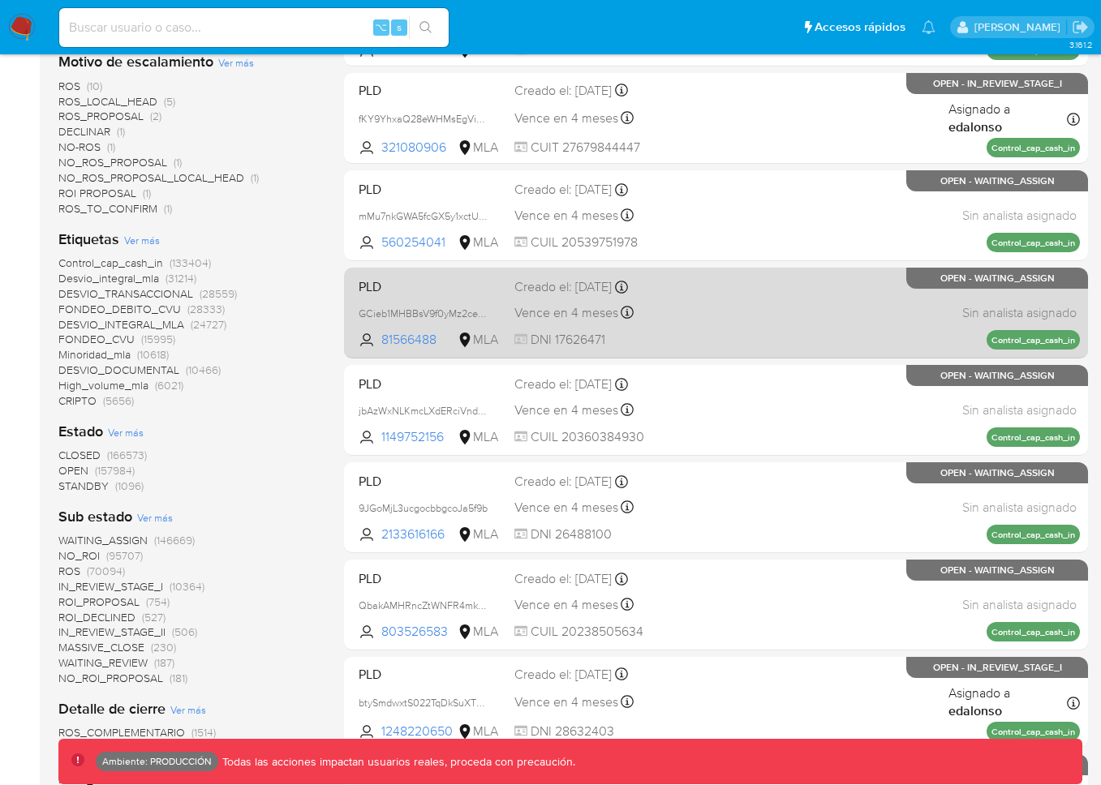
click at [747, 298] on div "PLD GCieb1MHBBsV9f0yMz2cerIE 81566488 MLA Creado el: 26/06/2025 Creado el: 26/0…" at bounding box center [716, 313] width 728 height 82
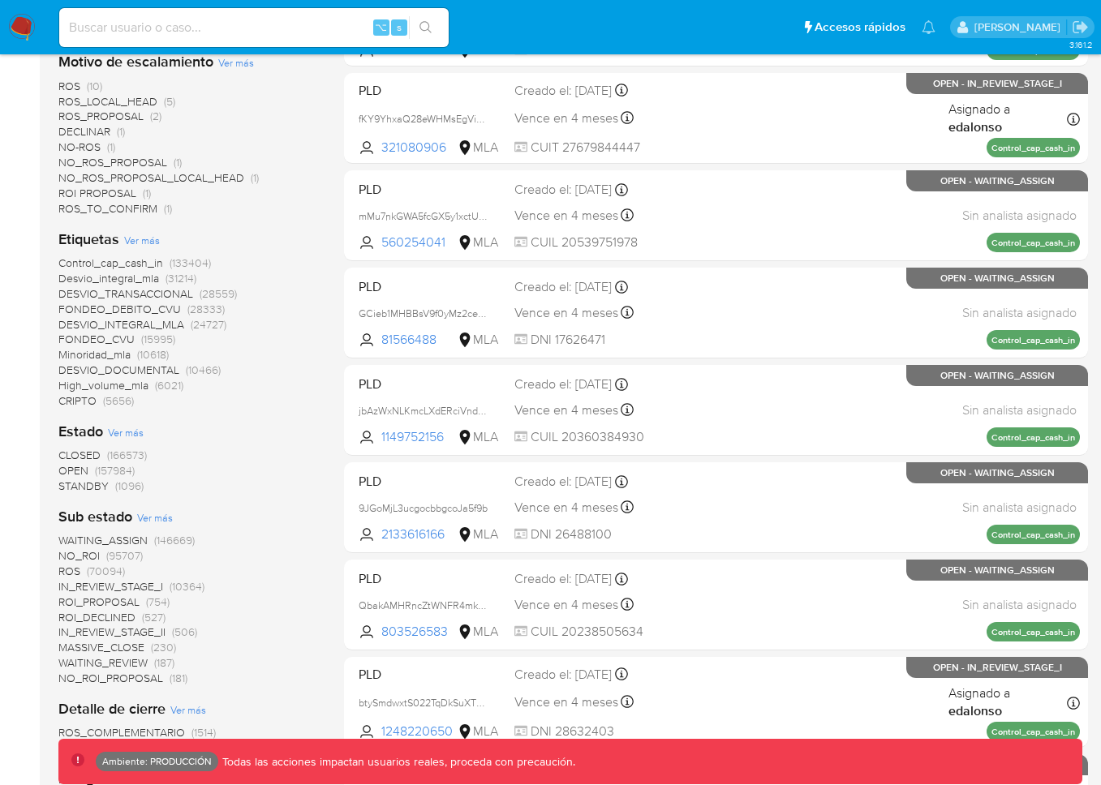
scroll to position [0, 0]
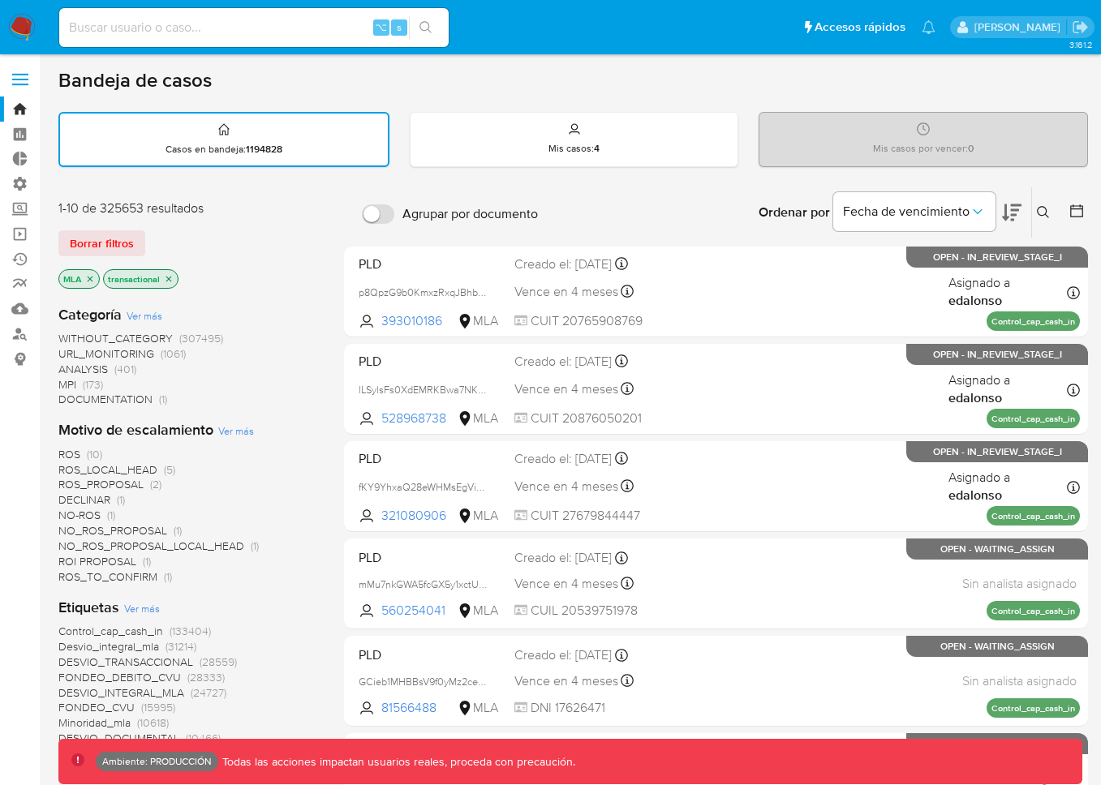
click at [92, 277] on icon "close-filter" at bounding box center [90, 279] width 10 height 10
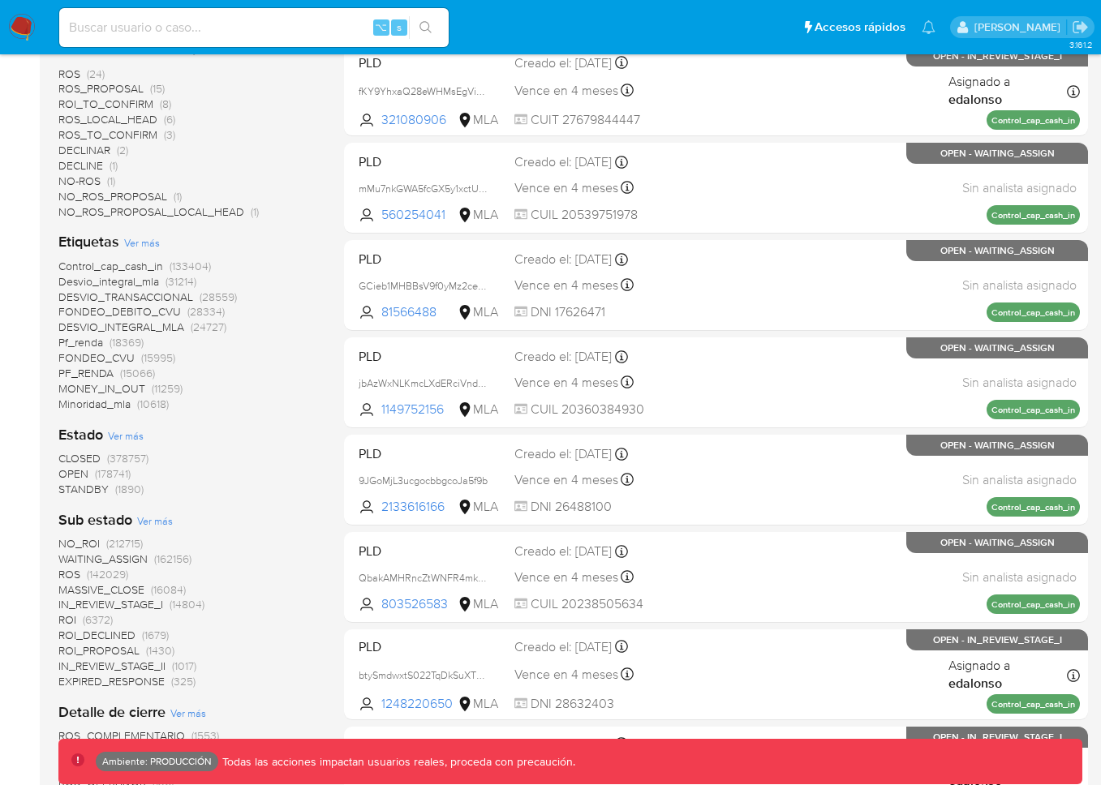
scroll to position [24, 0]
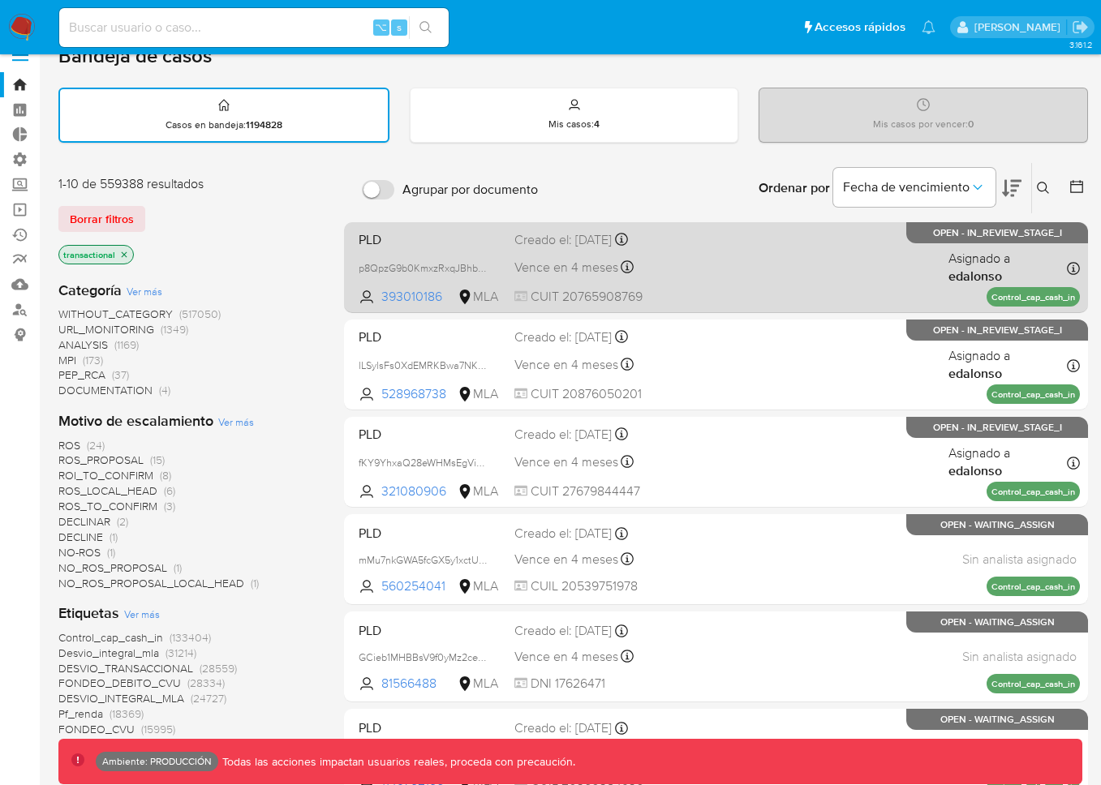
click at [719, 292] on div "PLD p8QpzG9b0KmxzRxqJBhbNdya 393010186 MLA Creado el: 26/06/2025 Creado el: 26/…" at bounding box center [716, 267] width 728 height 82
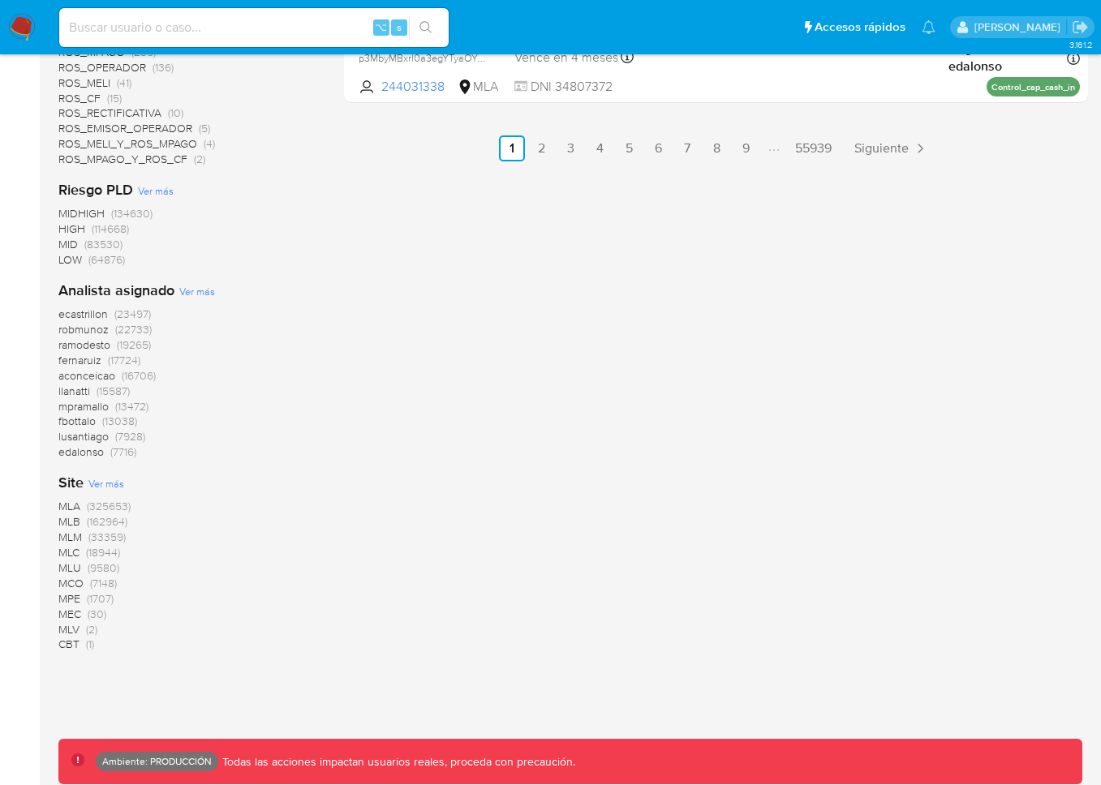
scroll to position [1124, 0]
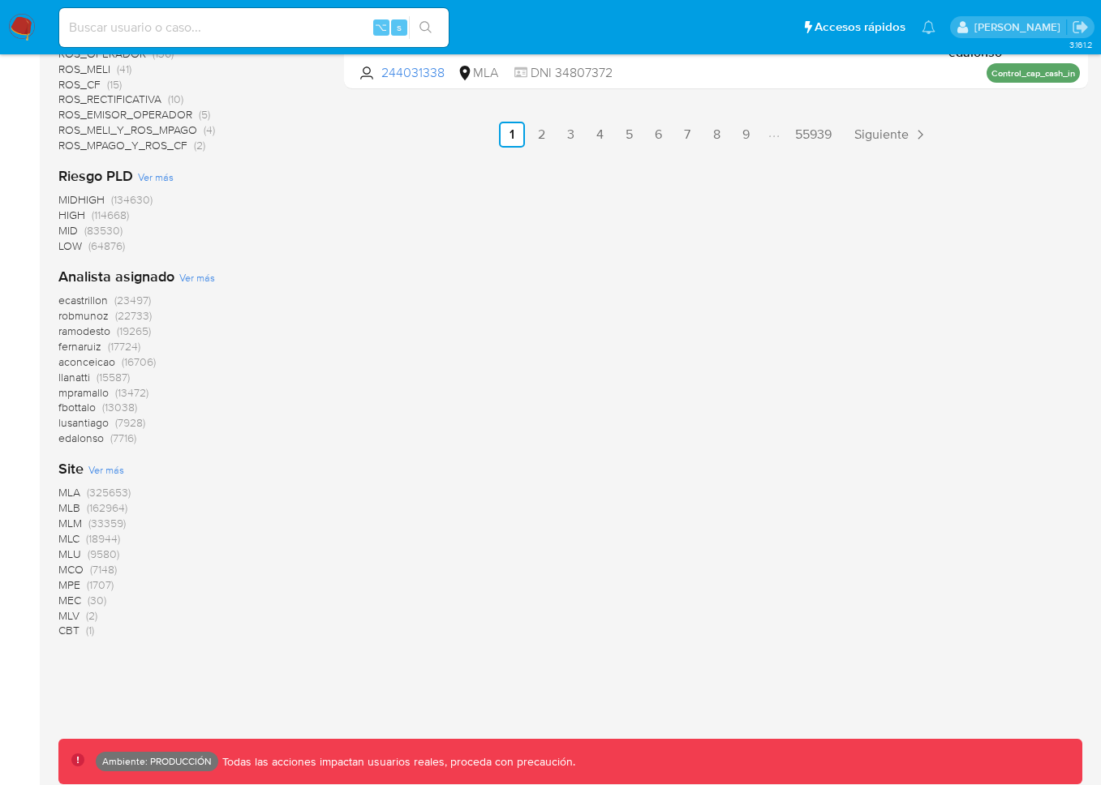
click at [100, 536] on span "(18944)" at bounding box center [103, 538] width 34 height 16
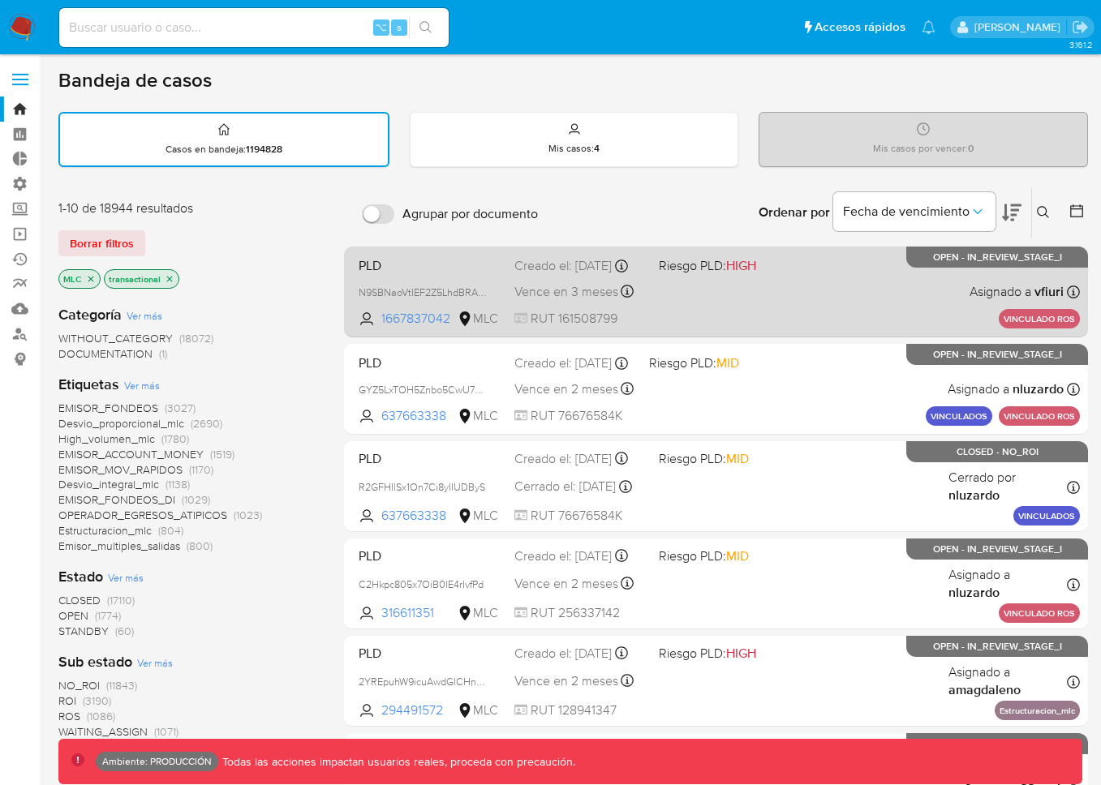
click at [797, 310] on div "PLD N9SBNaoVtIEF2Z5LhdBRA5wI 1667837042 MLC Riesgo PLD: HIGH Creado el: 02/10/2…" at bounding box center [716, 292] width 728 height 82
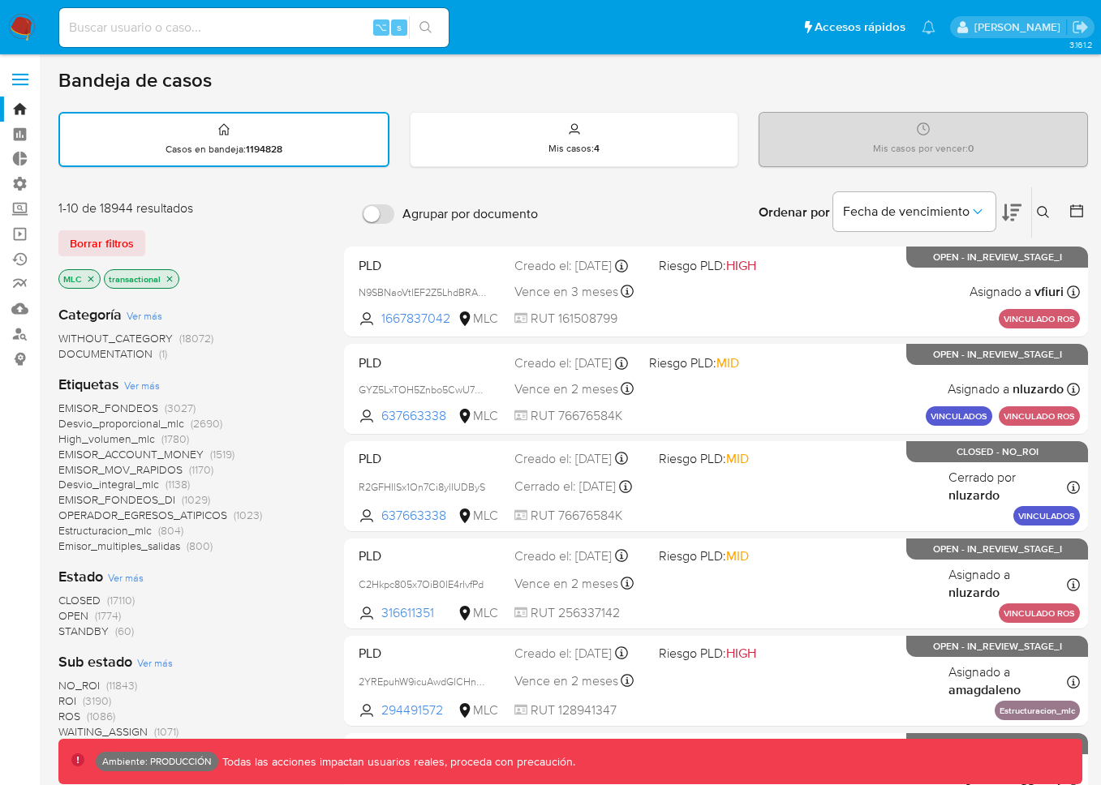
click at [93, 280] on icon "close-filter" at bounding box center [91, 279] width 10 height 10
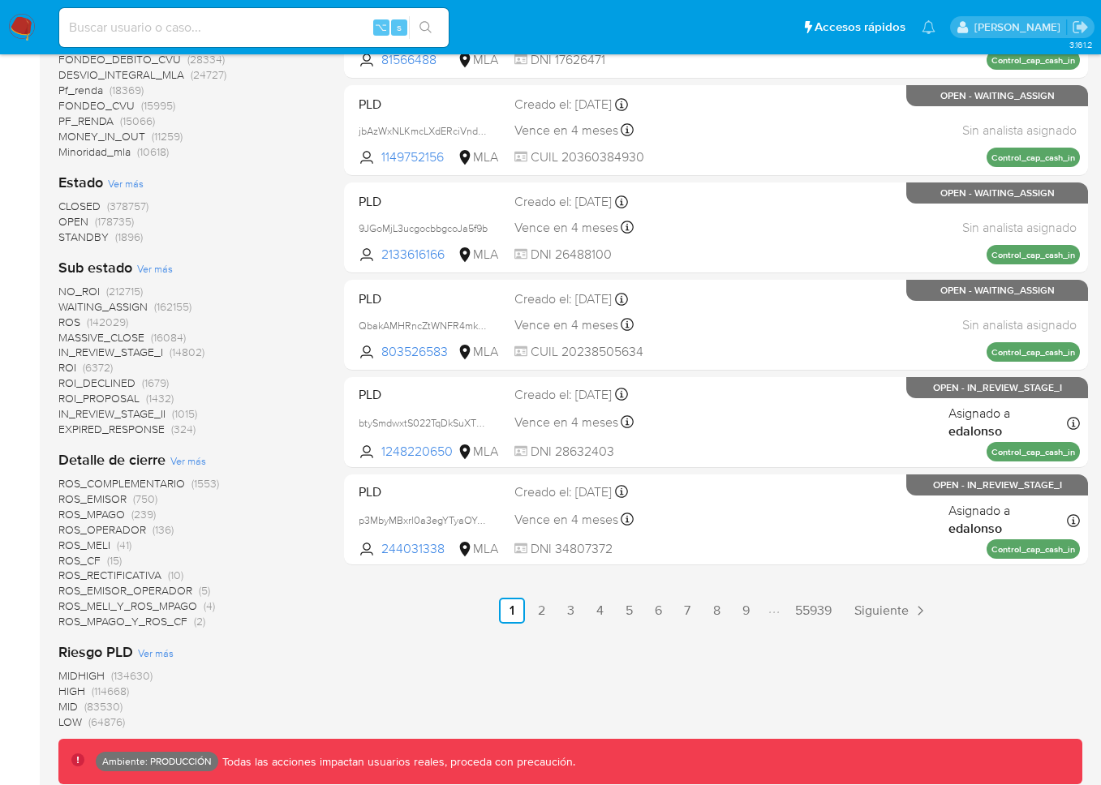
scroll to position [1071, 0]
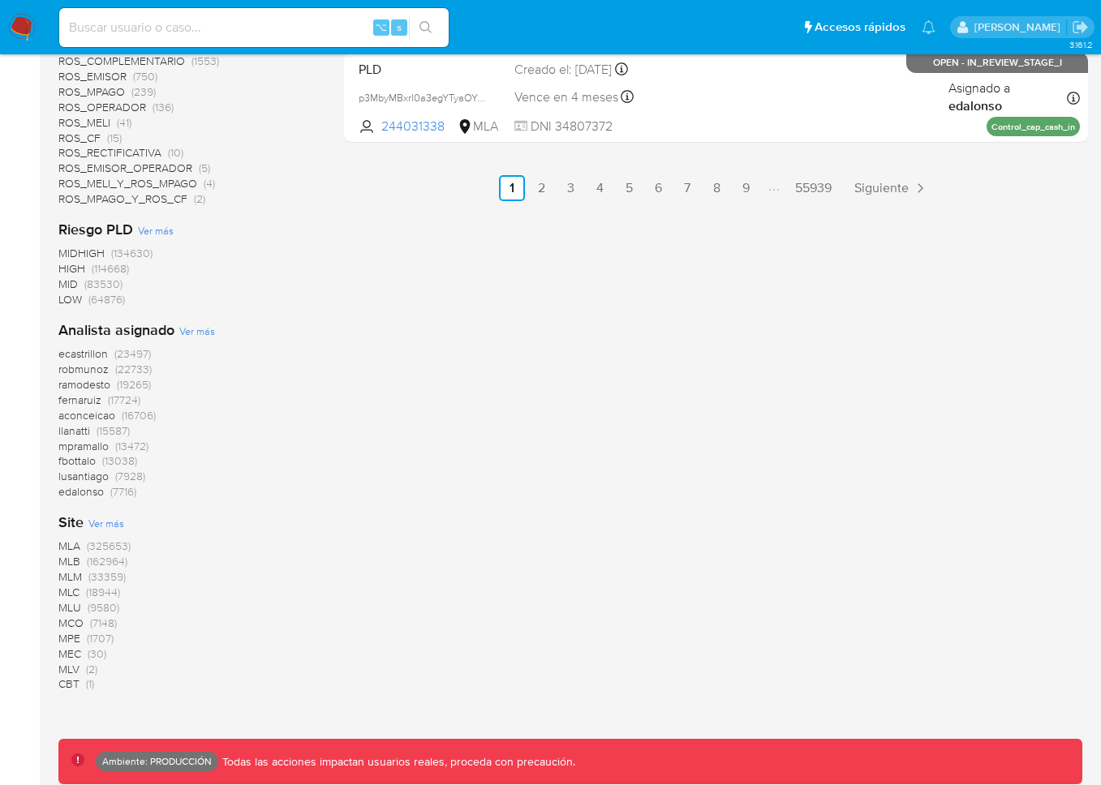
click at [102, 577] on span "(33359)" at bounding box center [106, 577] width 37 height 16
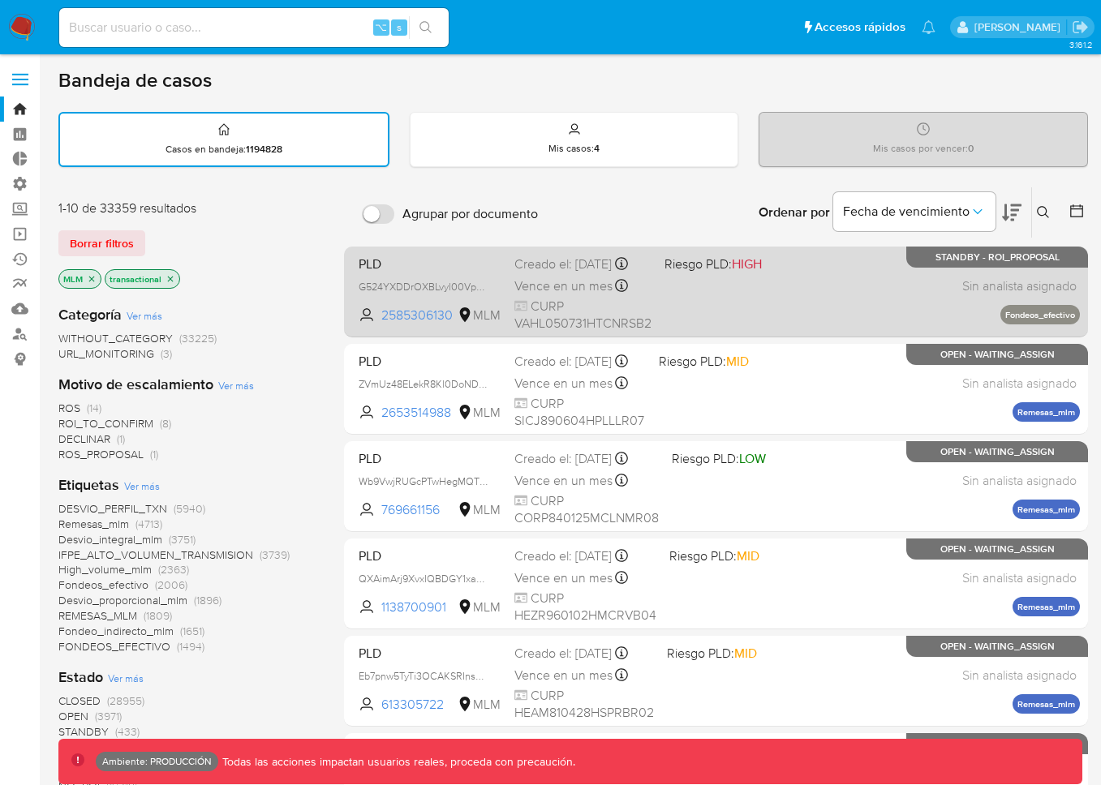
click at [771, 313] on div "PLD G524YXDDrOXBLvyl00Vp60vW 2585306130 MLM Riesgo PLD: HIGH Creado el: 12/09/2…" at bounding box center [716, 292] width 728 height 82
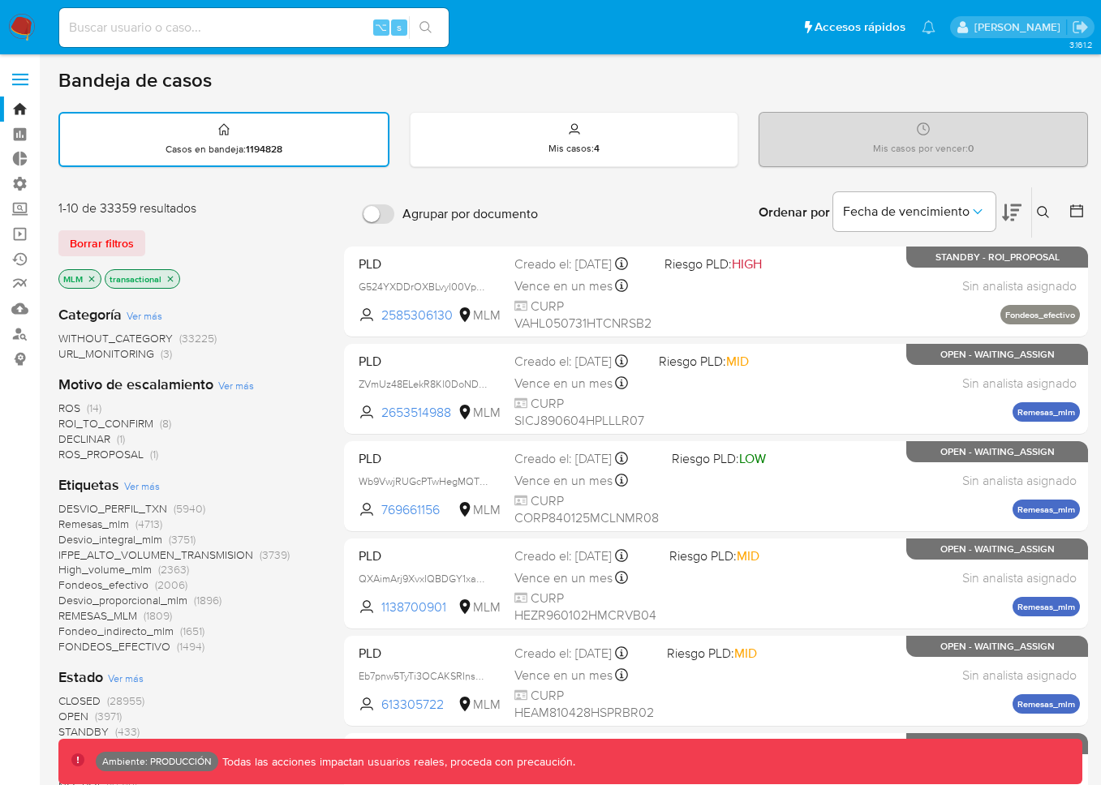
click at [94, 280] on icon "close-filter" at bounding box center [92, 279] width 6 height 6
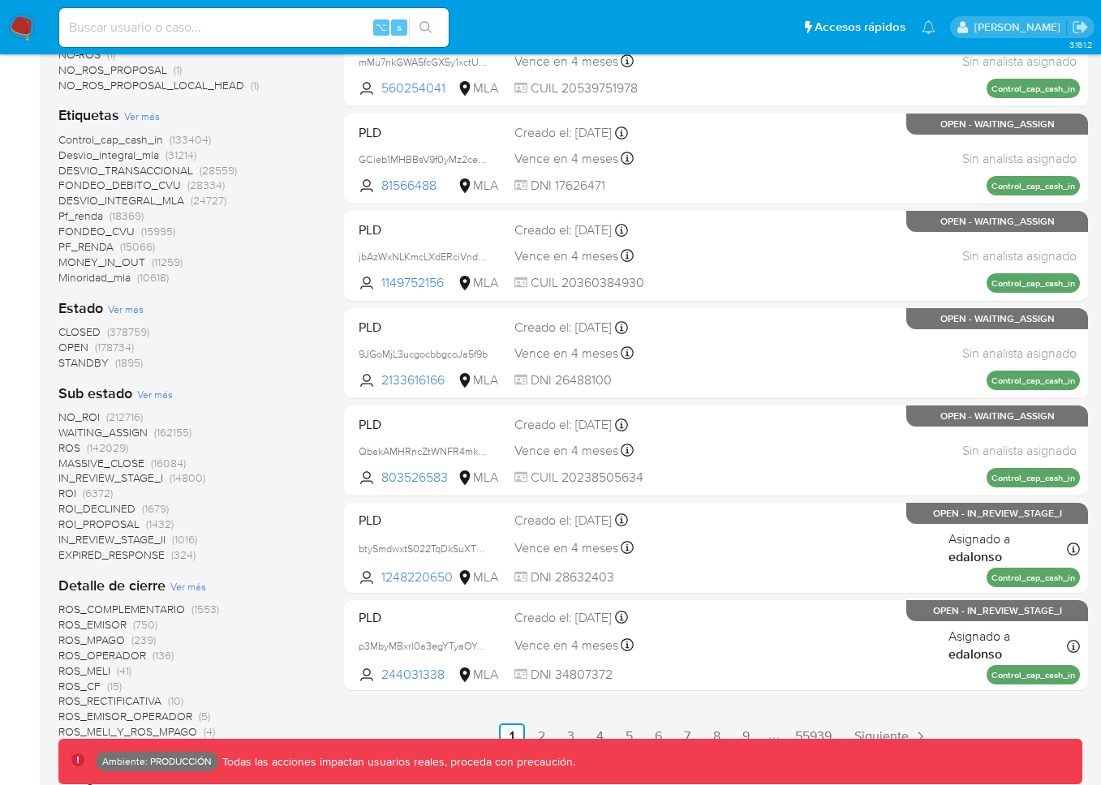
scroll to position [1124, 0]
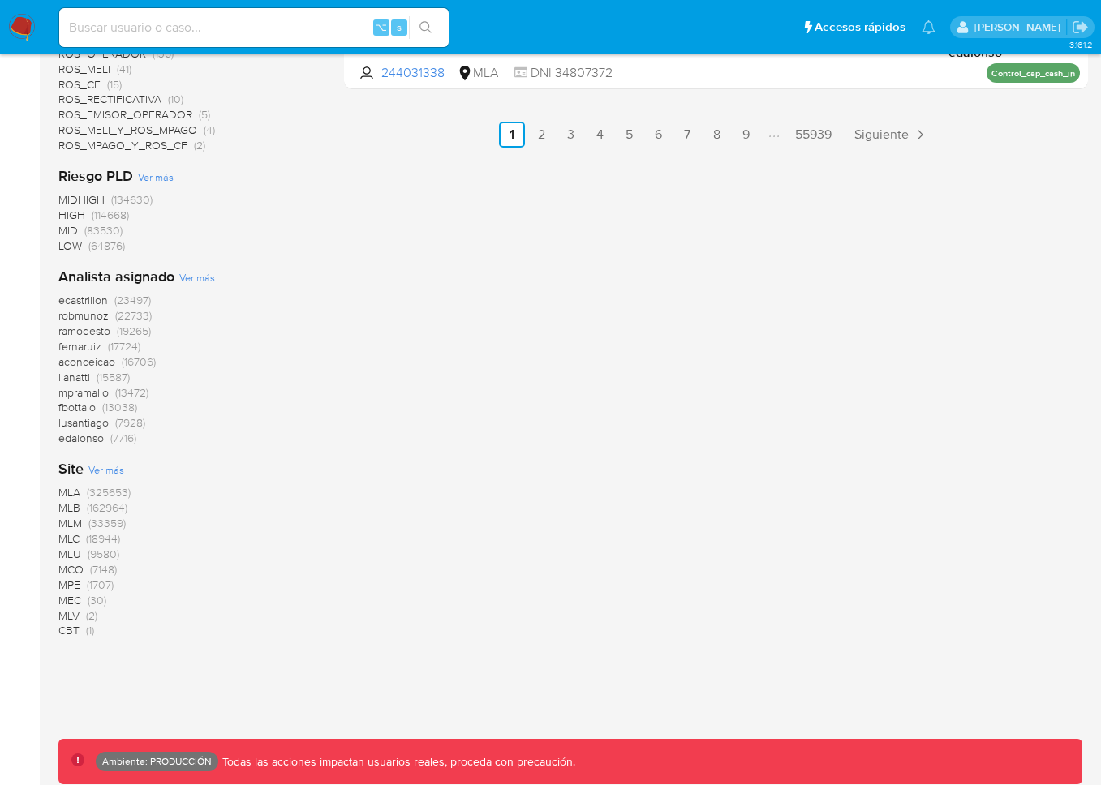
click at [99, 551] on span "(9580)" at bounding box center [104, 554] width 32 height 16
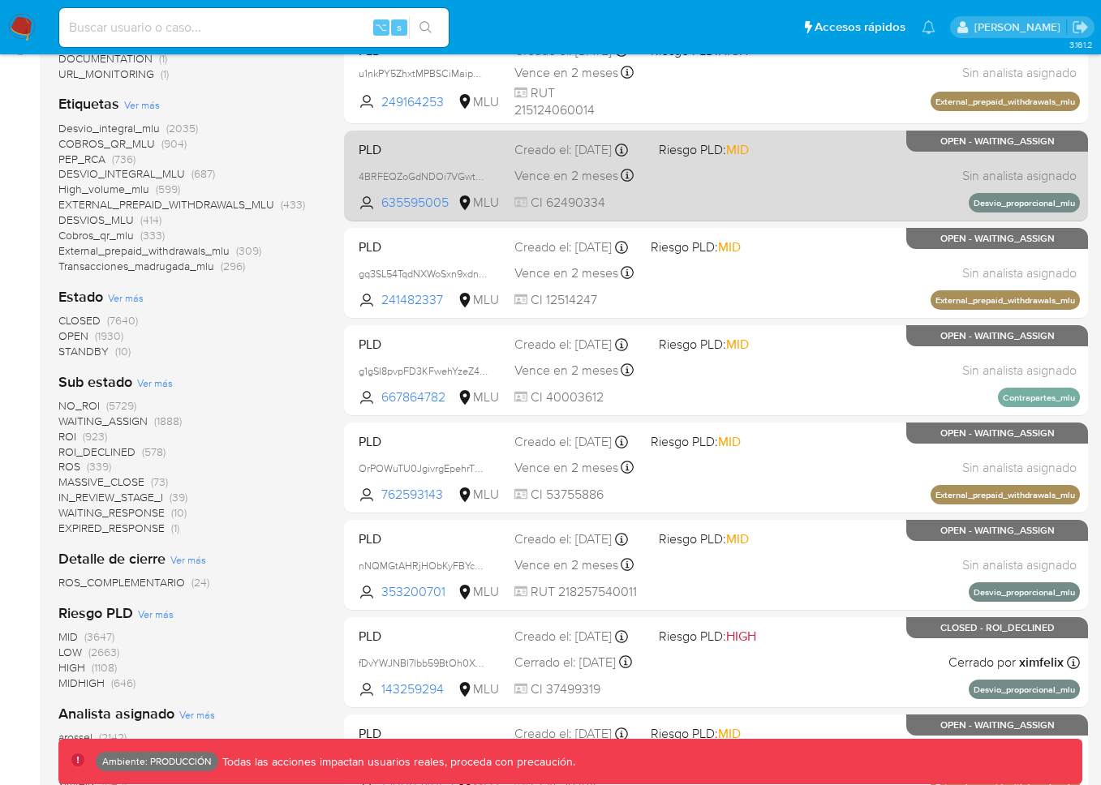
scroll to position [262, 0]
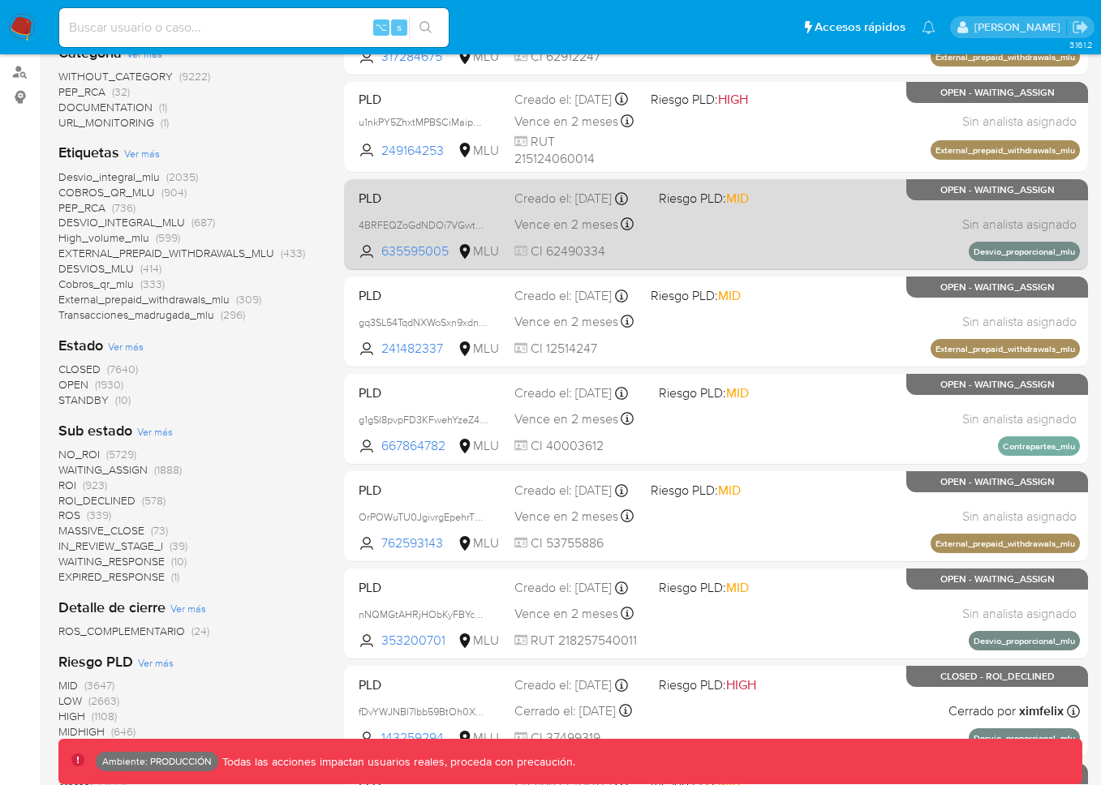
click at [753, 221] on div "PLD 4BRFEQZoGdNDOi7VGwtXzya4 635595005 MLU Riesgo PLD: MID Creado el: 12/09/202…" at bounding box center [716, 224] width 728 height 82
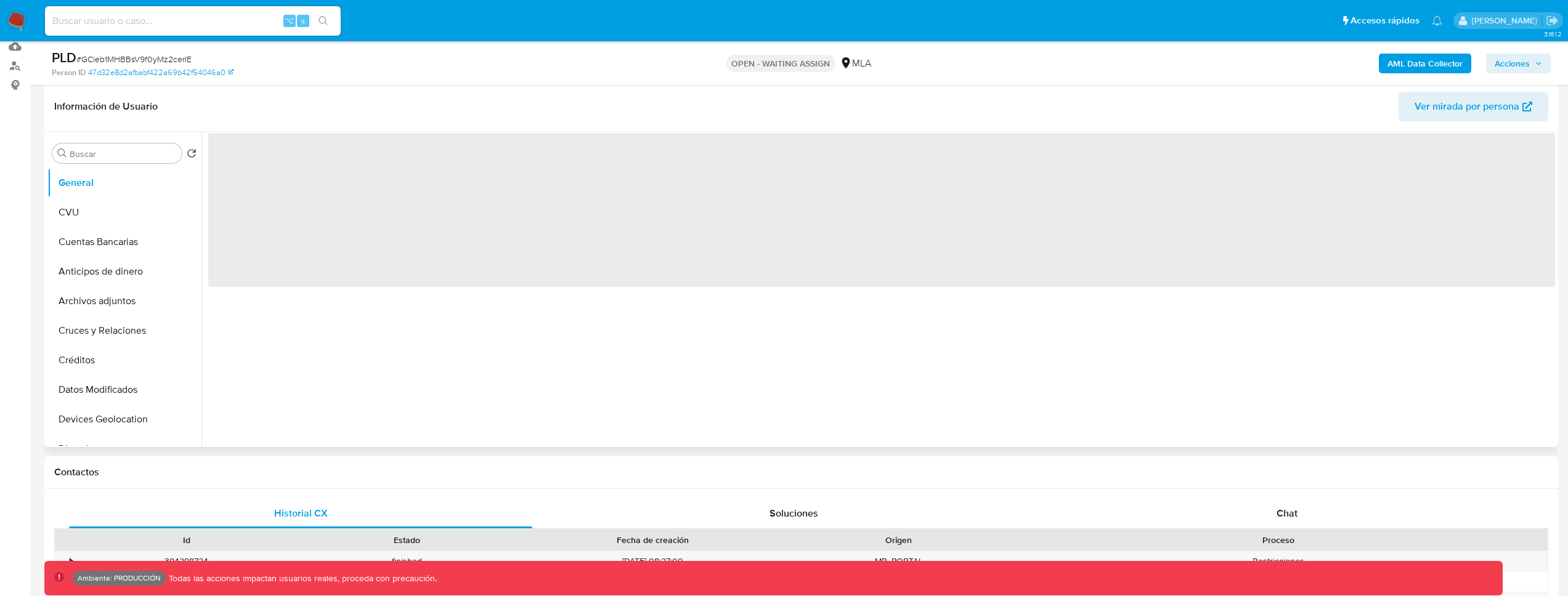
scroll to position [207, 0]
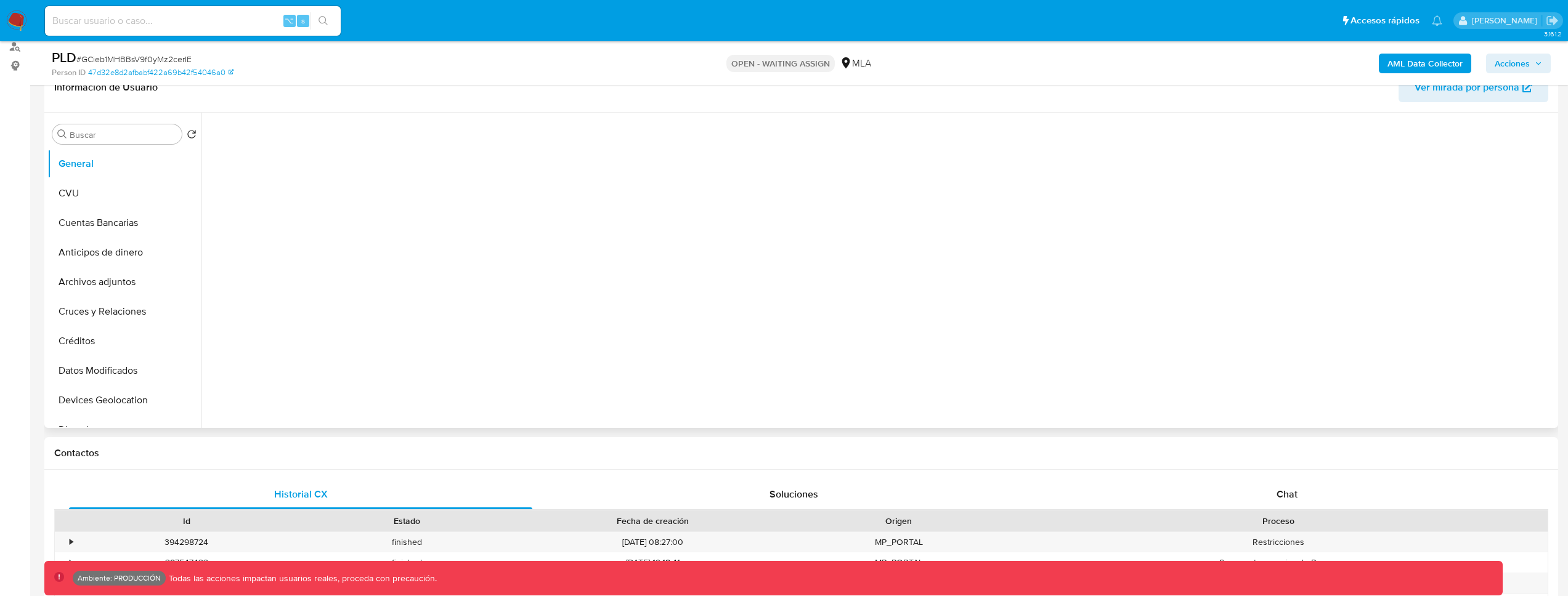
select select "10"
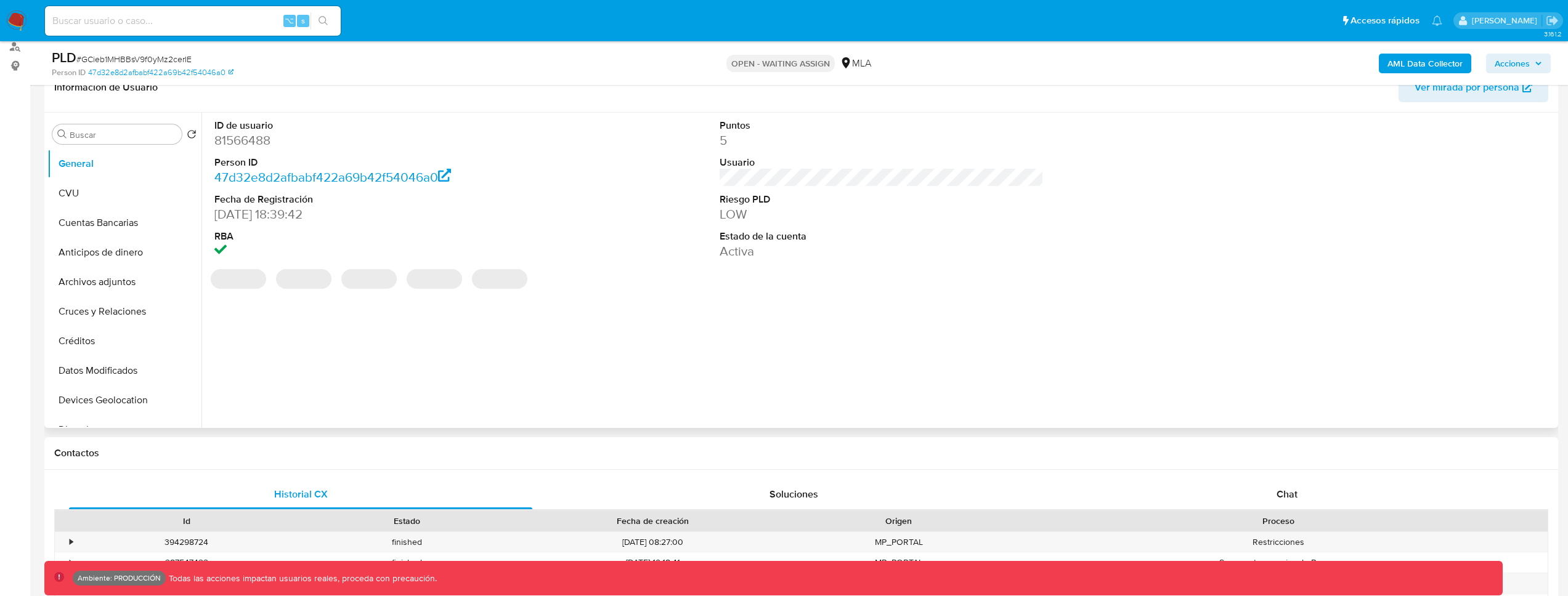
click at [241, 139] on dd "81566488" at bounding box center [376, 140] width 324 height 17
copy dd "81566488"
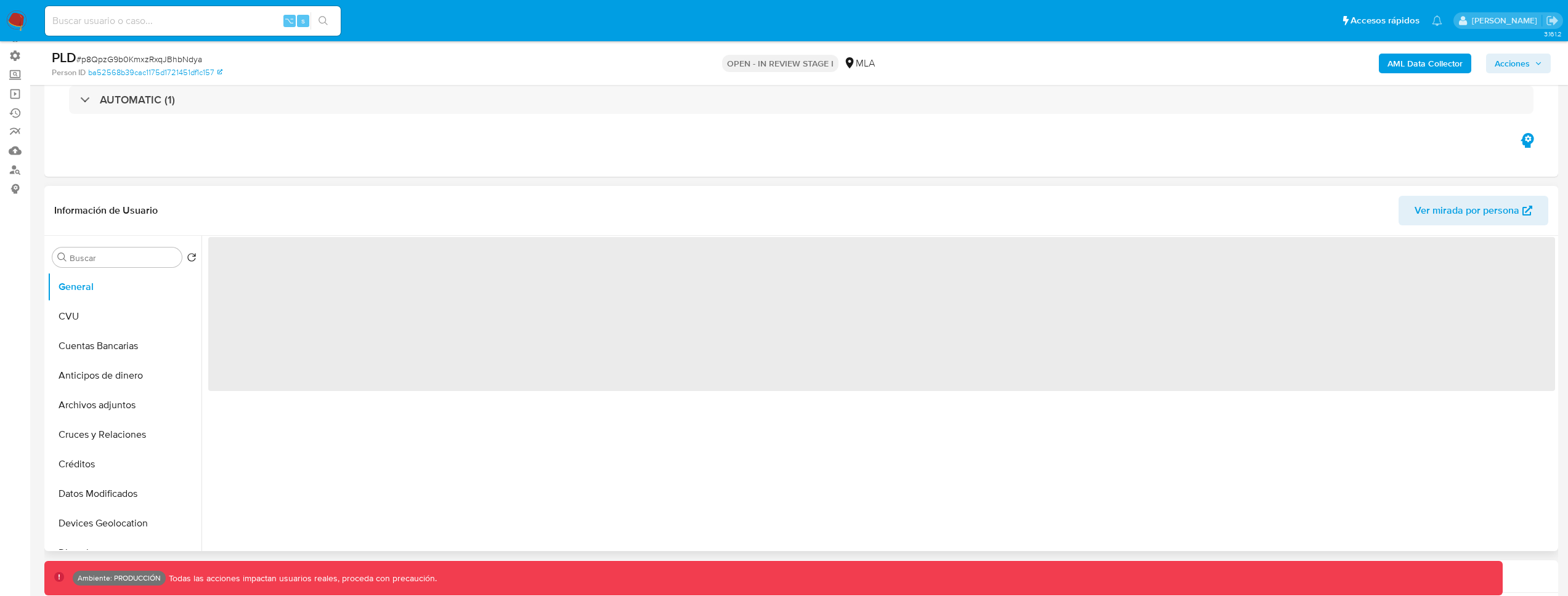
scroll to position [96, 0]
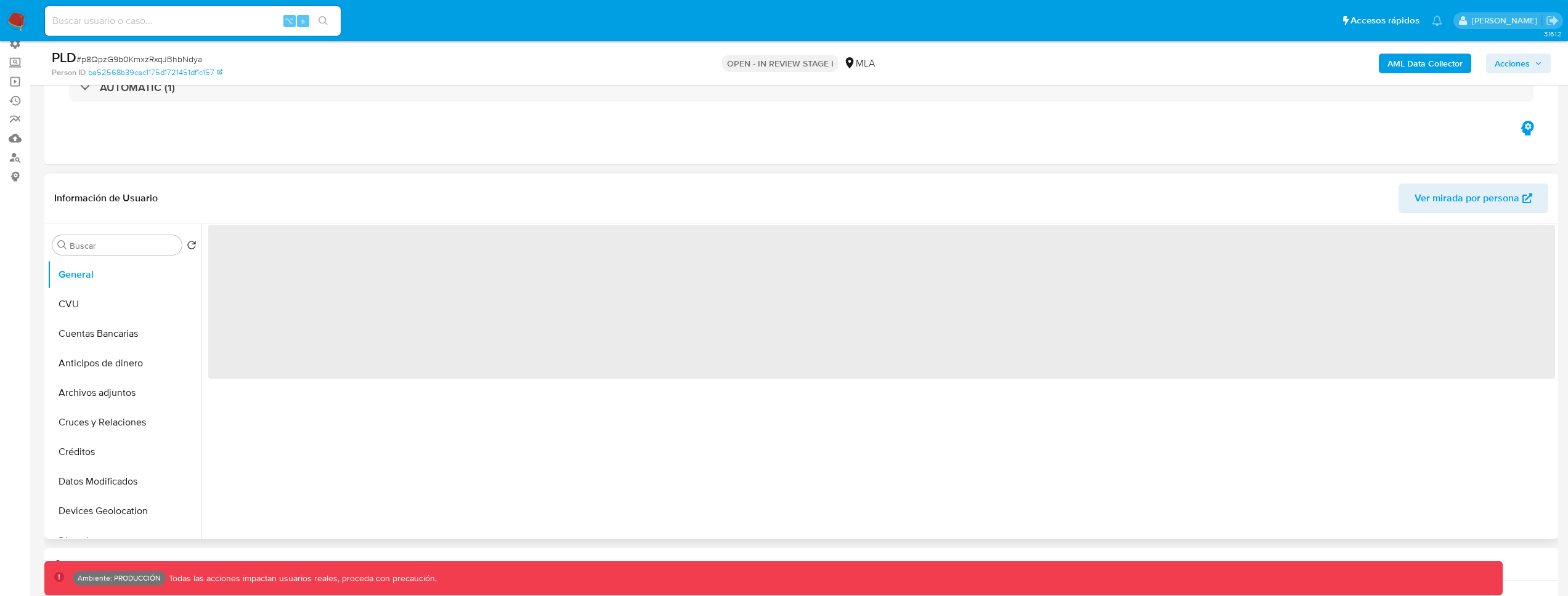
select select "10"
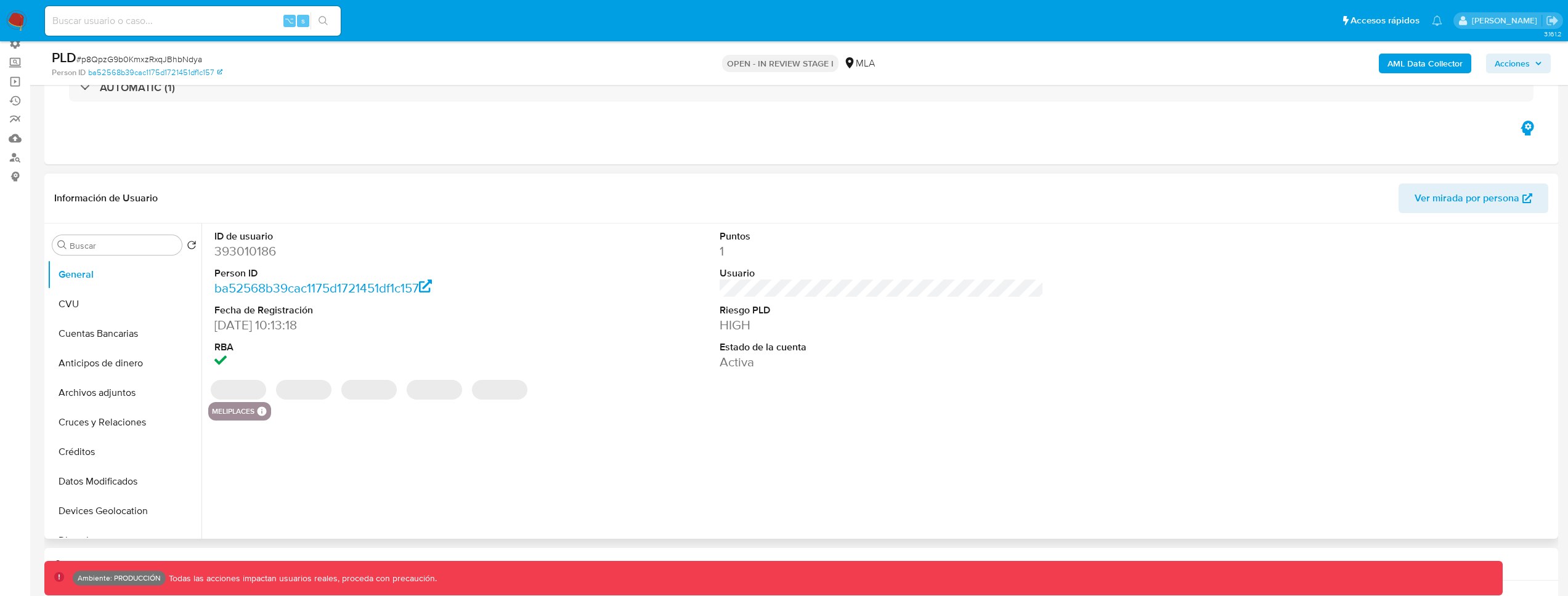
click at [250, 255] on dd "393010186" at bounding box center [376, 251] width 324 height 17
copy dd "393010186"
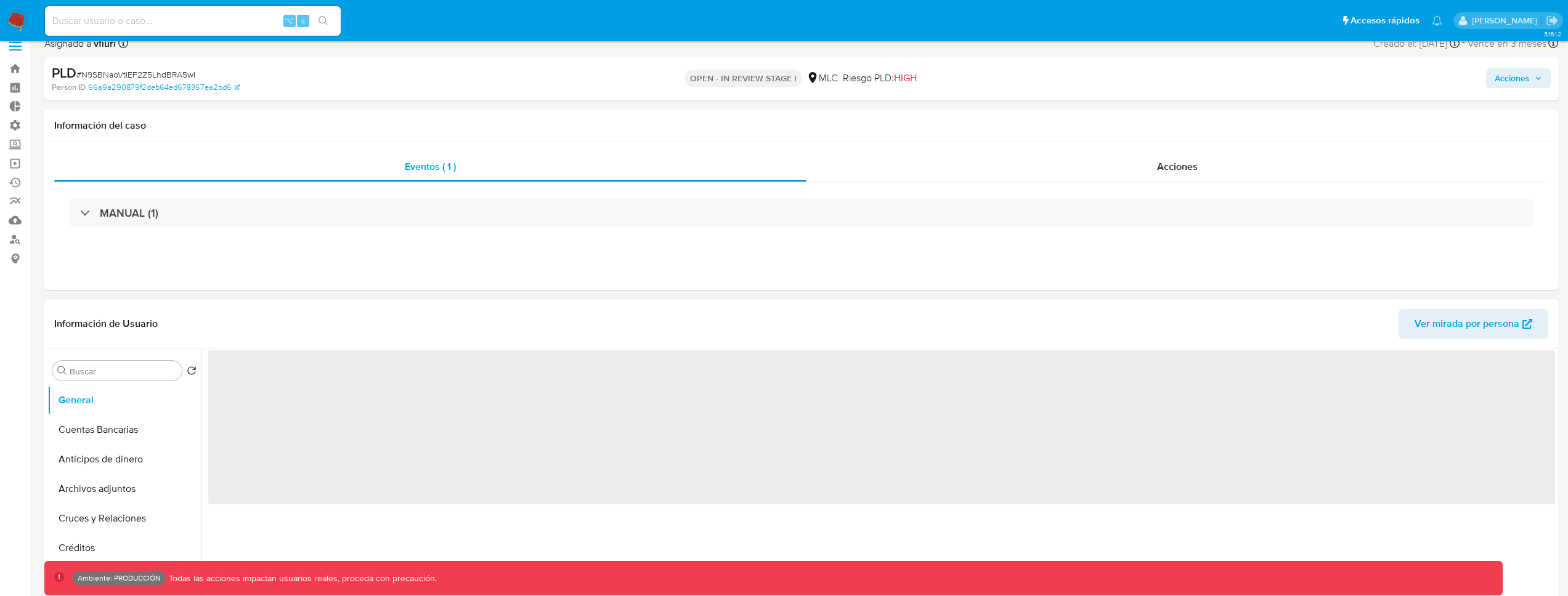
select select "10"
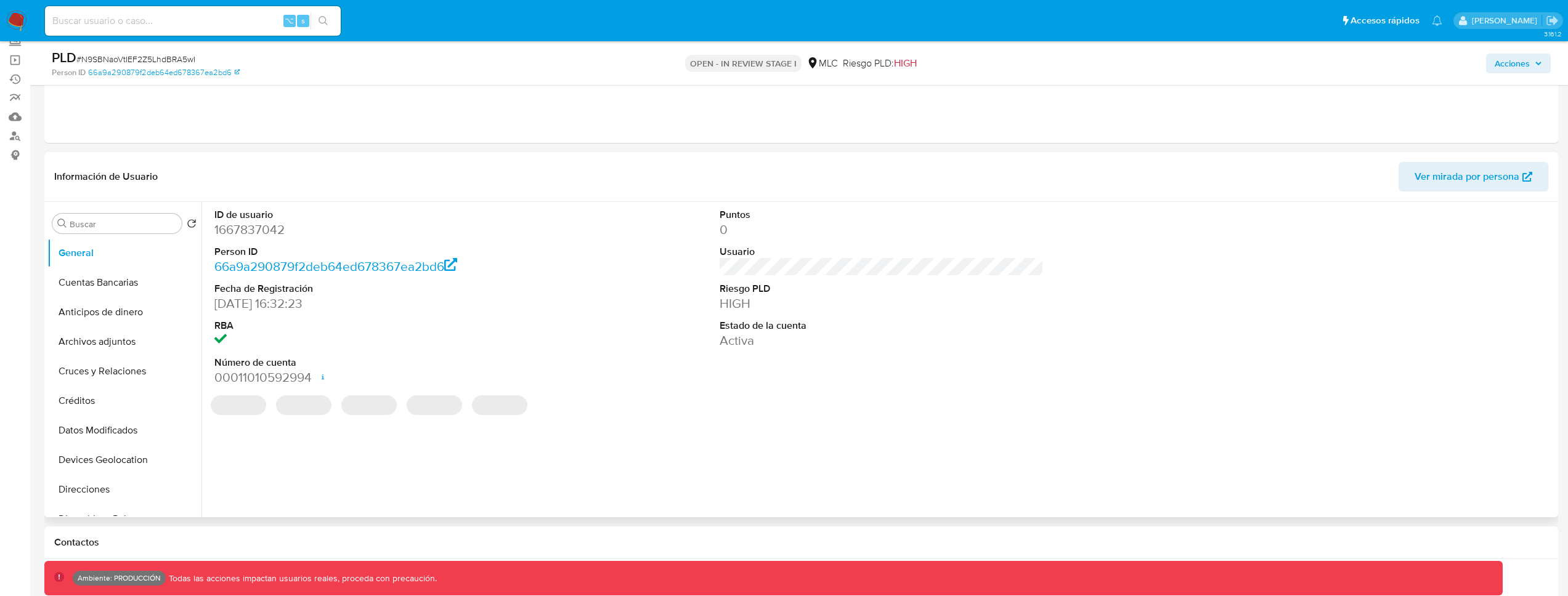
scroll to position [43, 0]
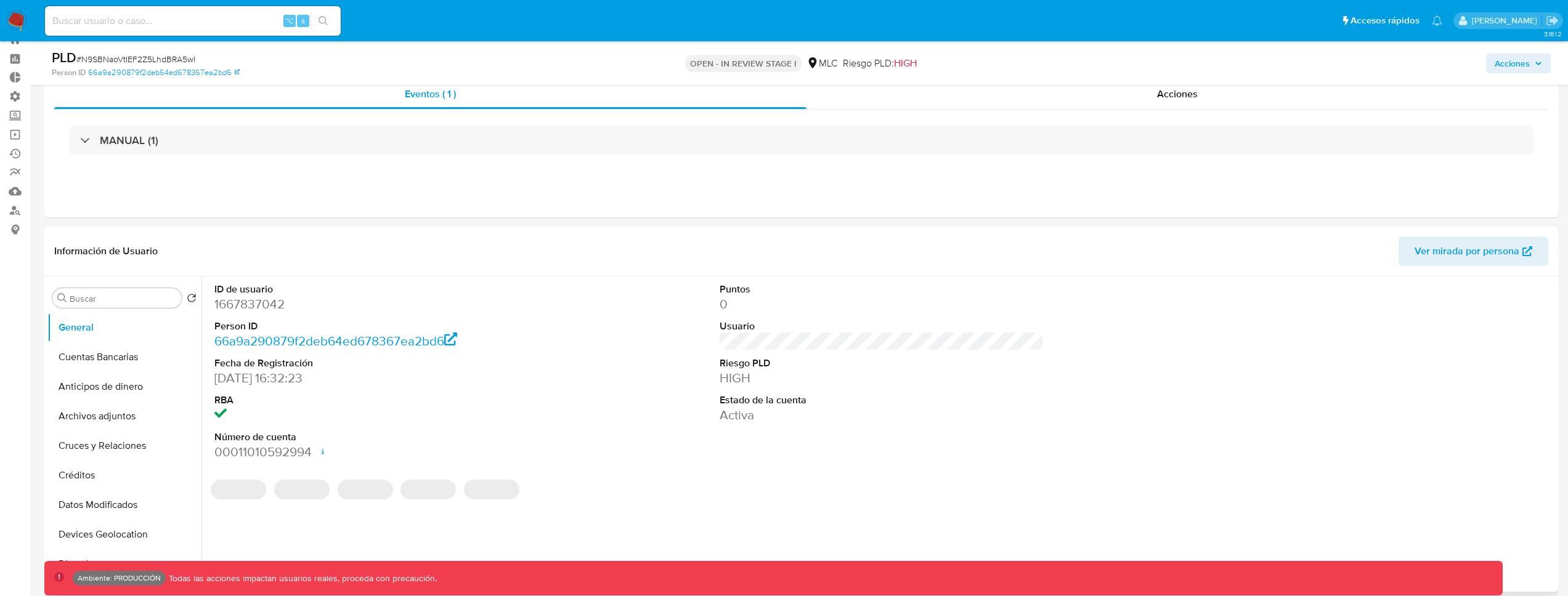
click at [249, 304] on dd "1667837042" at bounding box center [376, 304] width 324 height 17
drag, startPoint x: 249, startPoint y: 304, endPoint x: 258, endPoint y: 305, distance: 9.1
click at [249, 304] on dd "1667837042" at bounding box center [376, 304] width 324 height 17
copy dd "1667837042"
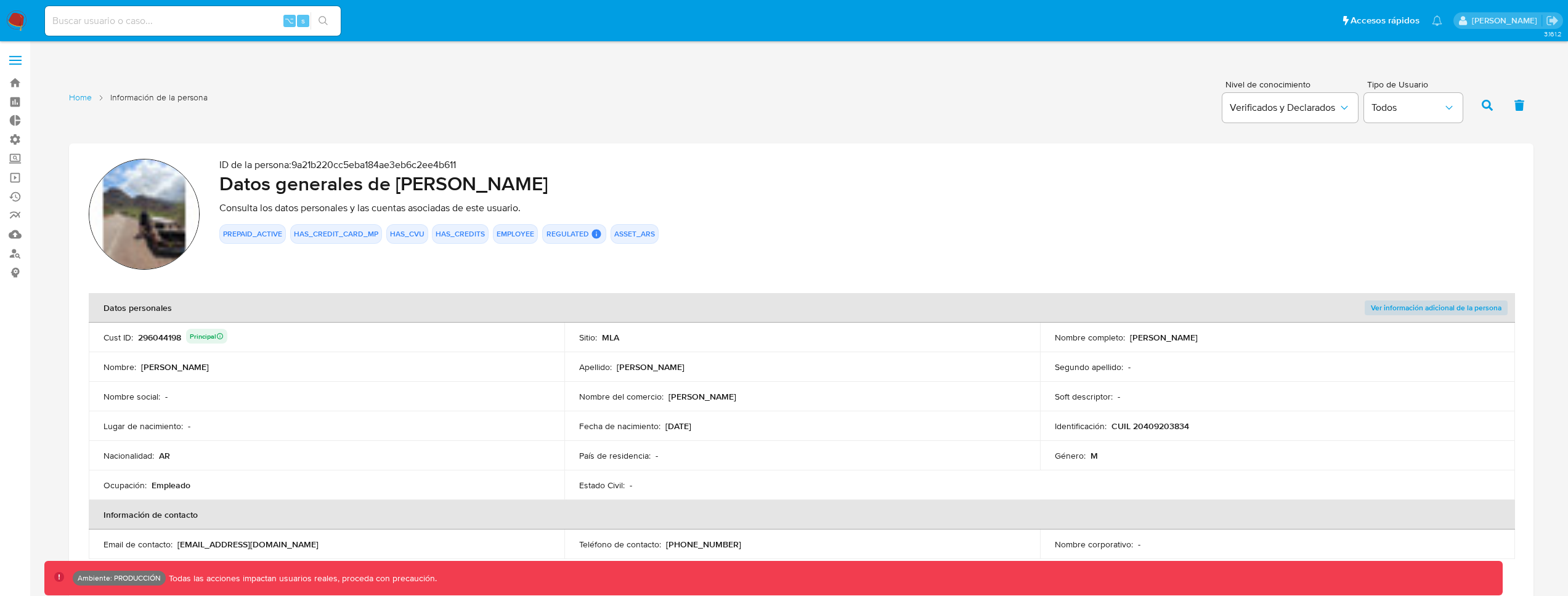
scroll to position [903, 0]
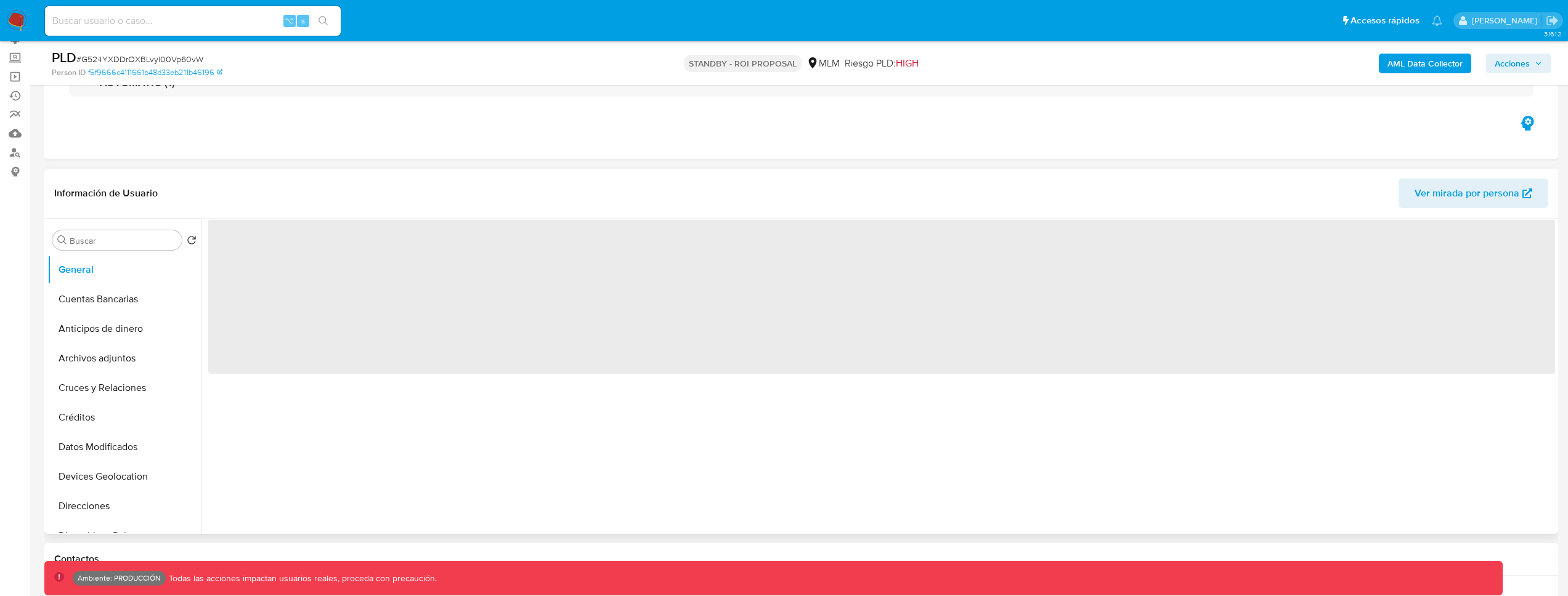
scroll to position [175, 0]
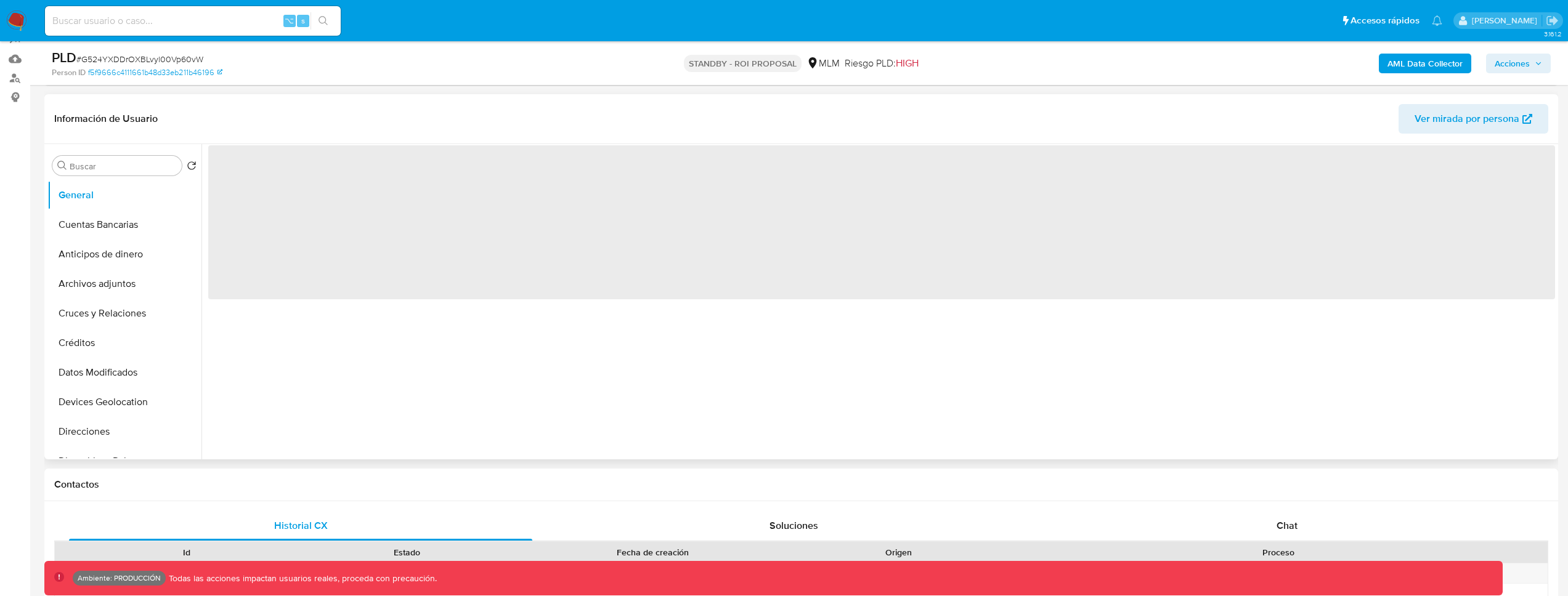
select select "10"
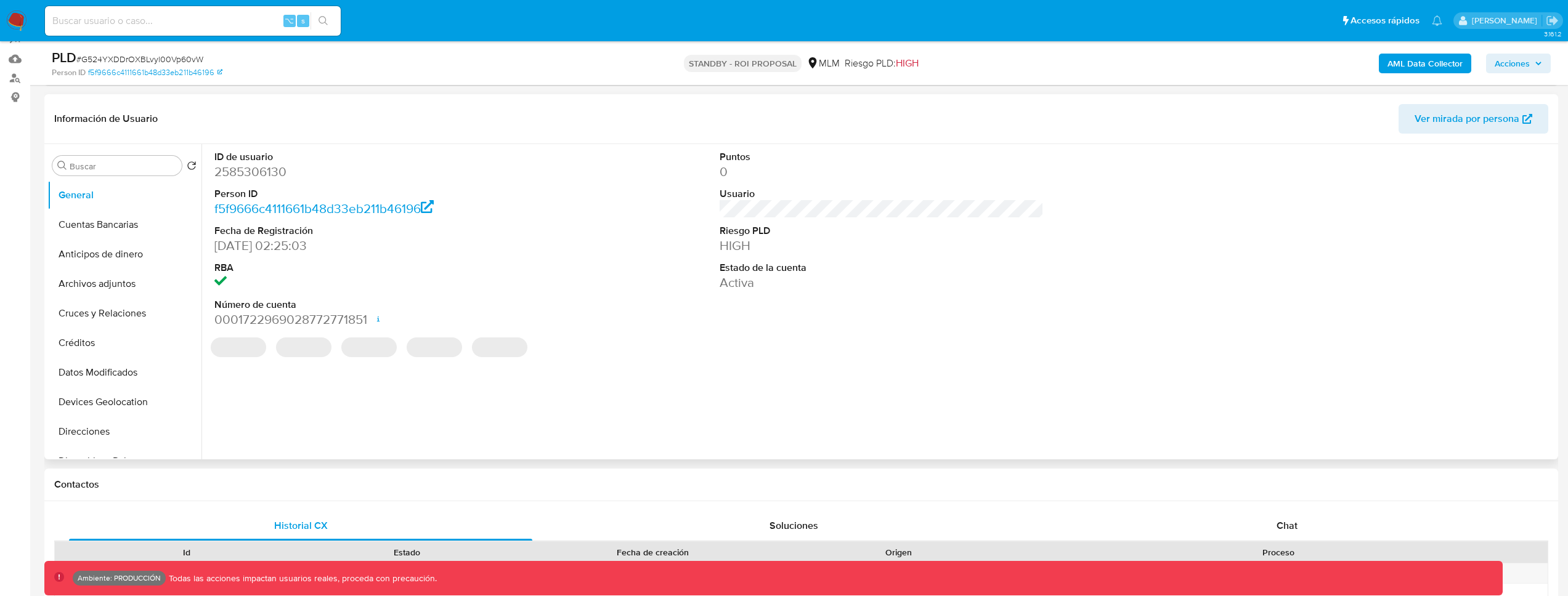
click at [251, 172] on dd "2585306130" at bounding box center [376, 172] width 324 height 17
copy dd "2585306130"
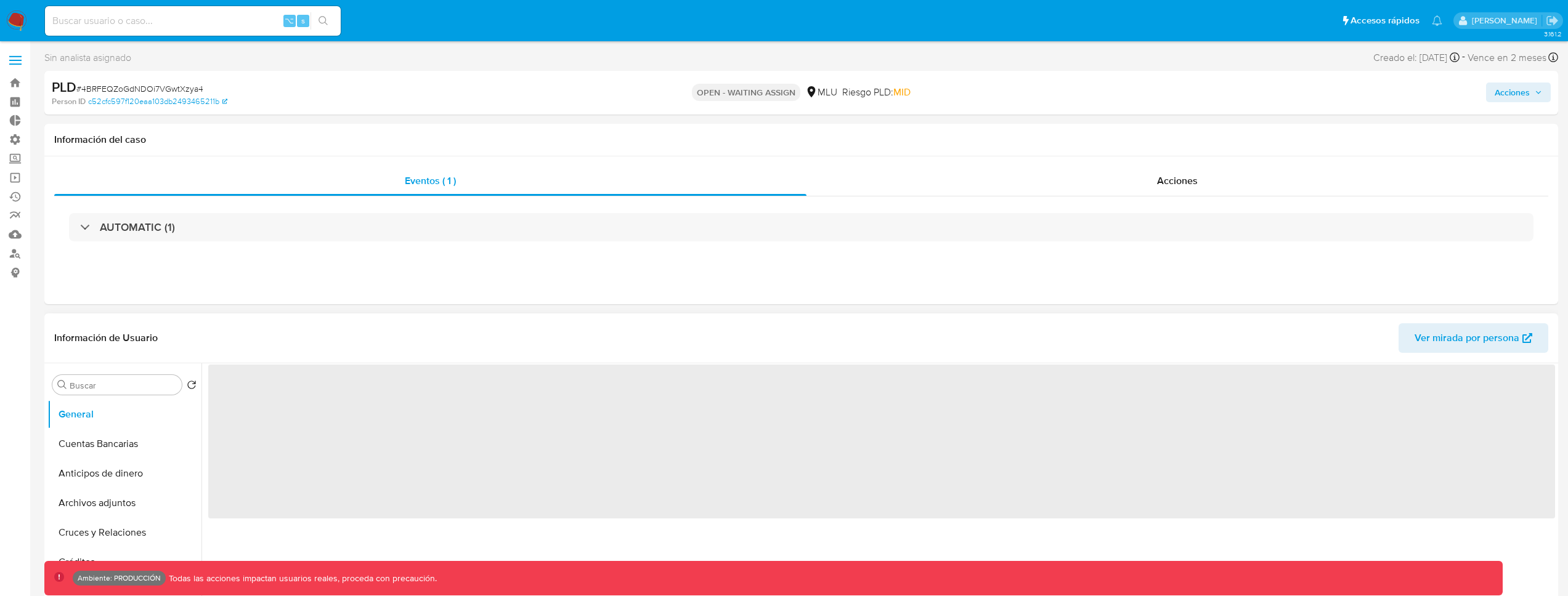
select select "10"
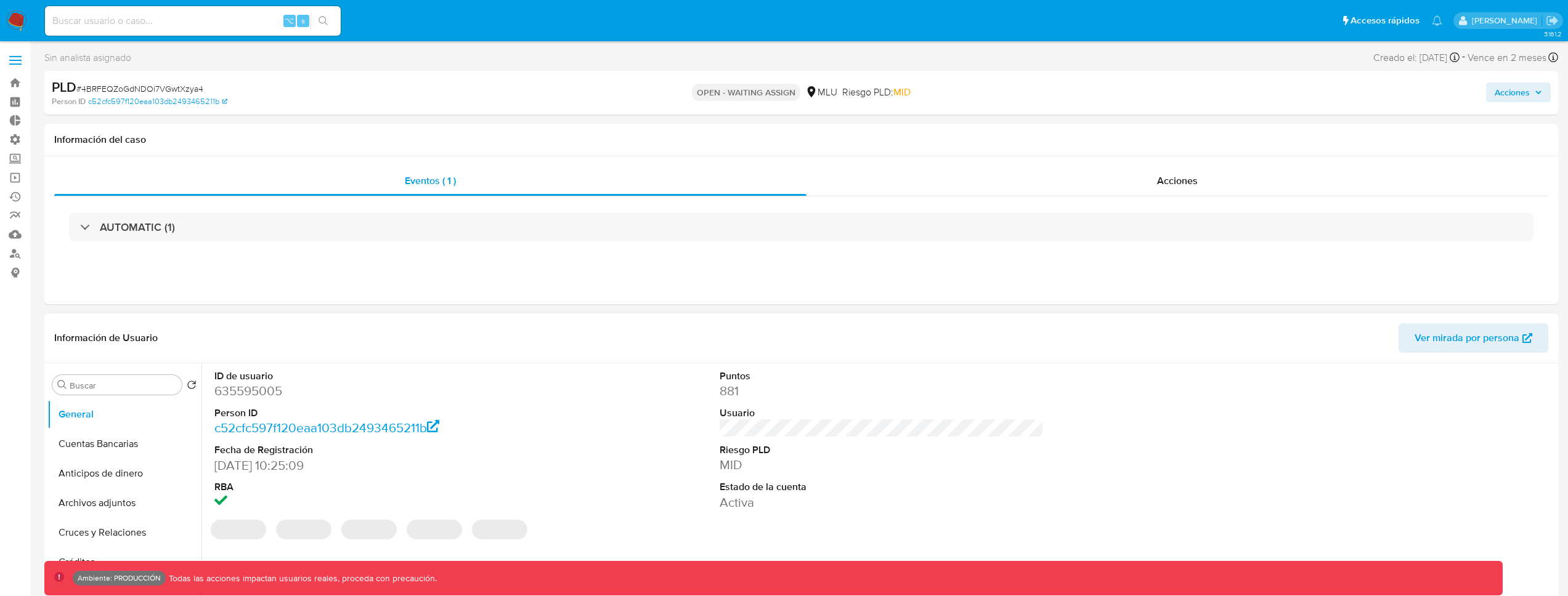
click at [249, 395] on dd "635595005" at bounding box center [376, 391] width 324 height 17
copy dd "635595005"
